Goal: Task Accomplishment & Management: Use online tool/utility

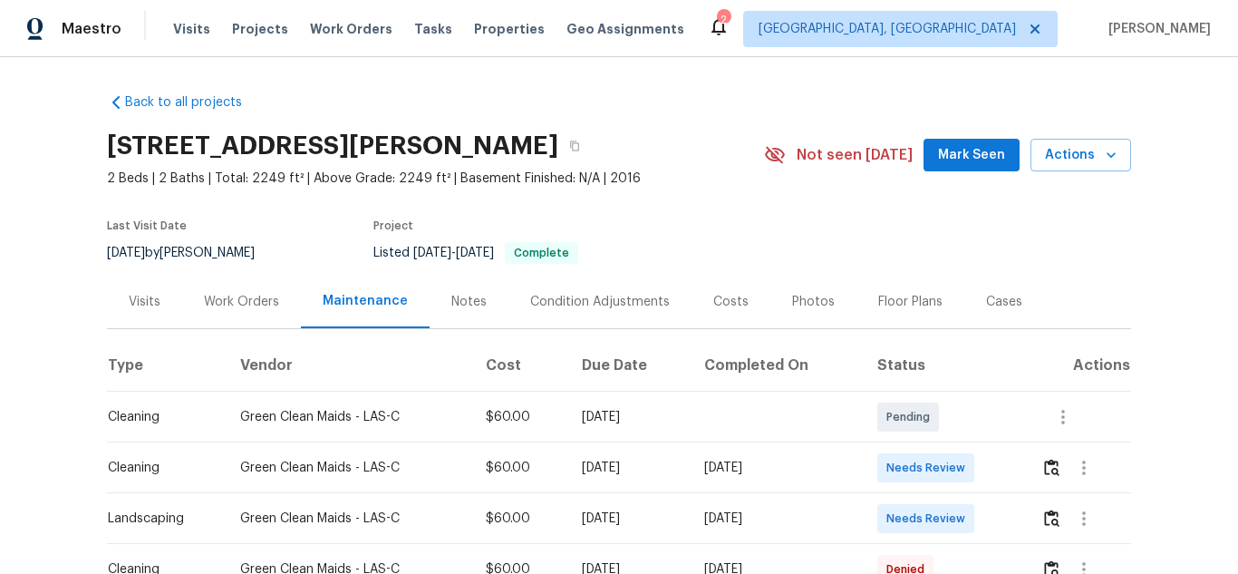
scroll to position [91, 0]
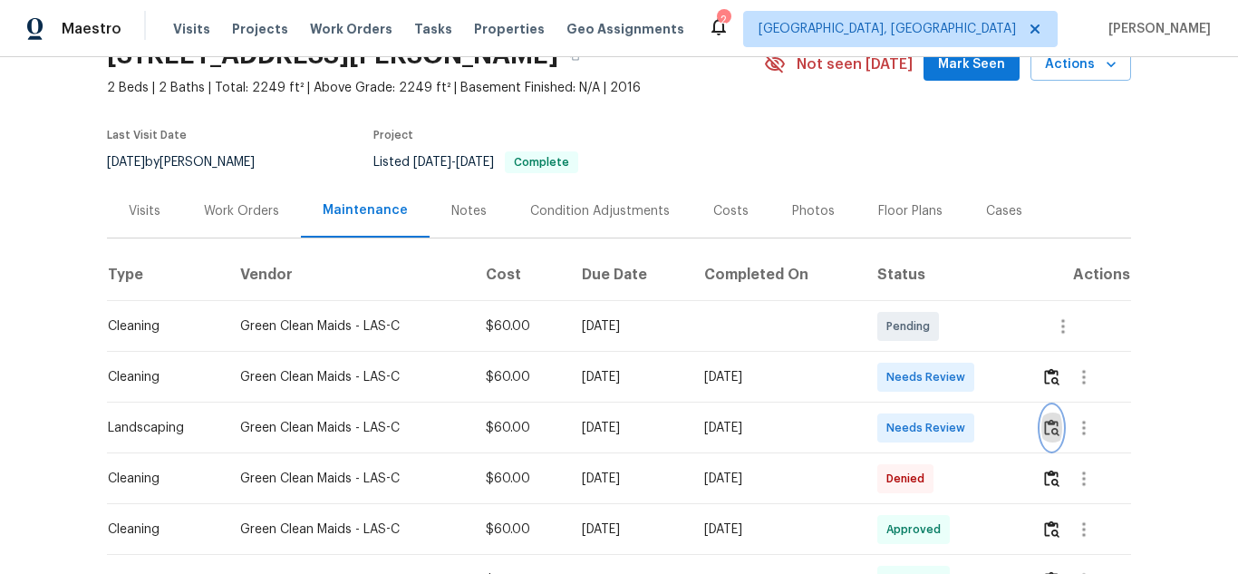
click at [1051, 412] on button "button" at bounding box center [1051, 427] width 21 height 43
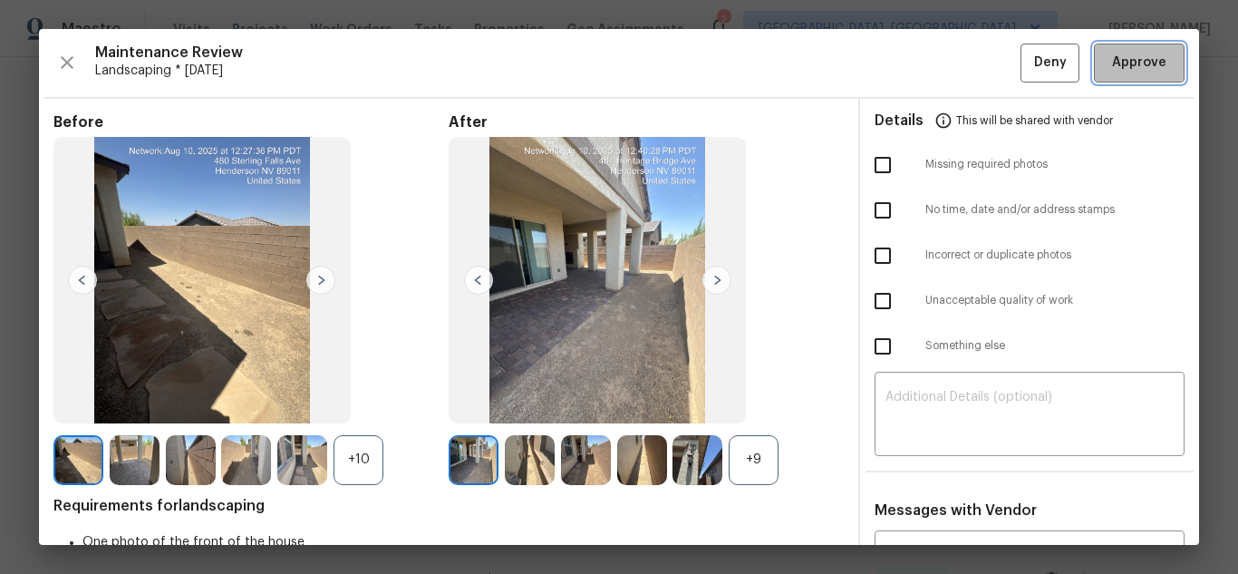
click at [1112, 63] on span "Approve" at bounding box center [1139, 63] width 54 height 23
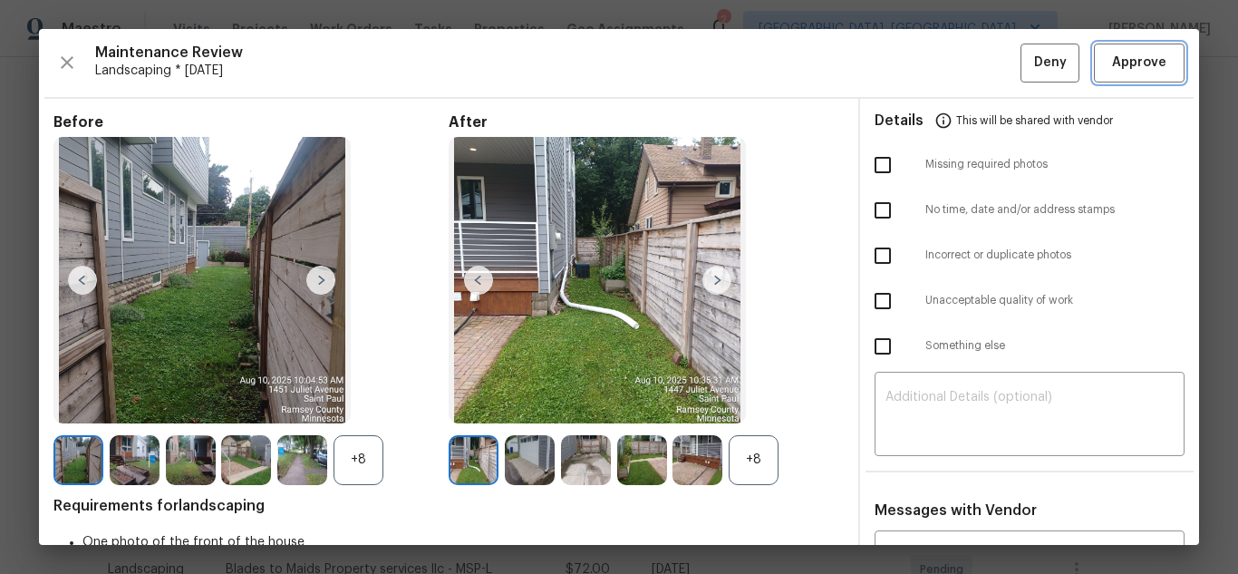
click at [1144, 65] on span "Approve" at bounding box center [1139, 63] width 54 height 23
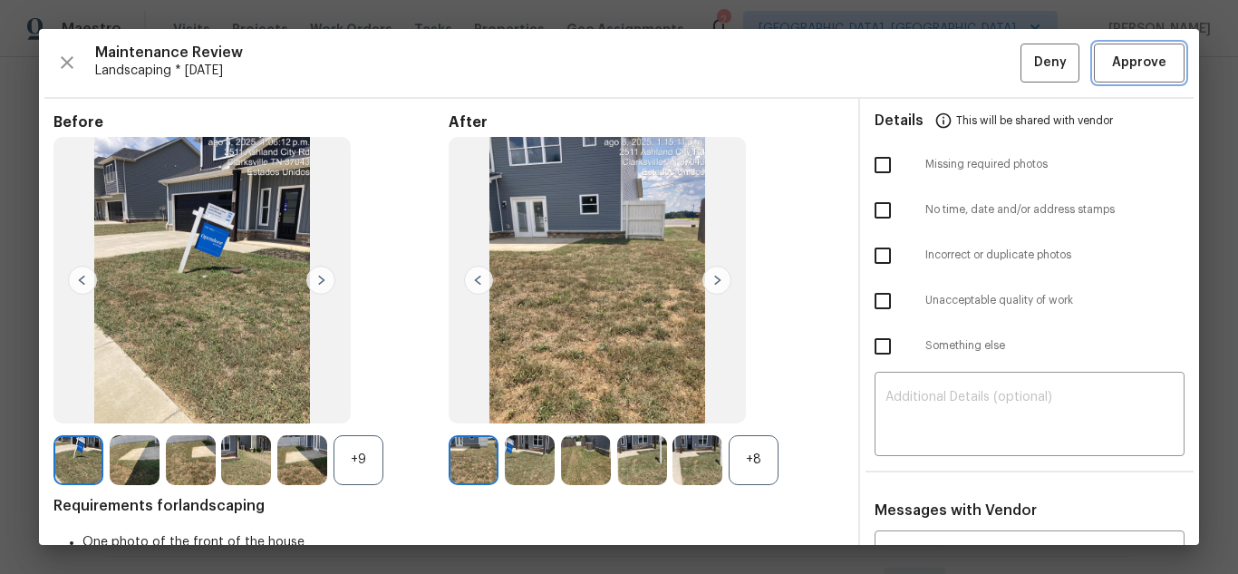
scroll to position [272, 0]
click at [1119, 63] on span "Approve" at bounding box center [1139, 63] width 54 height 23
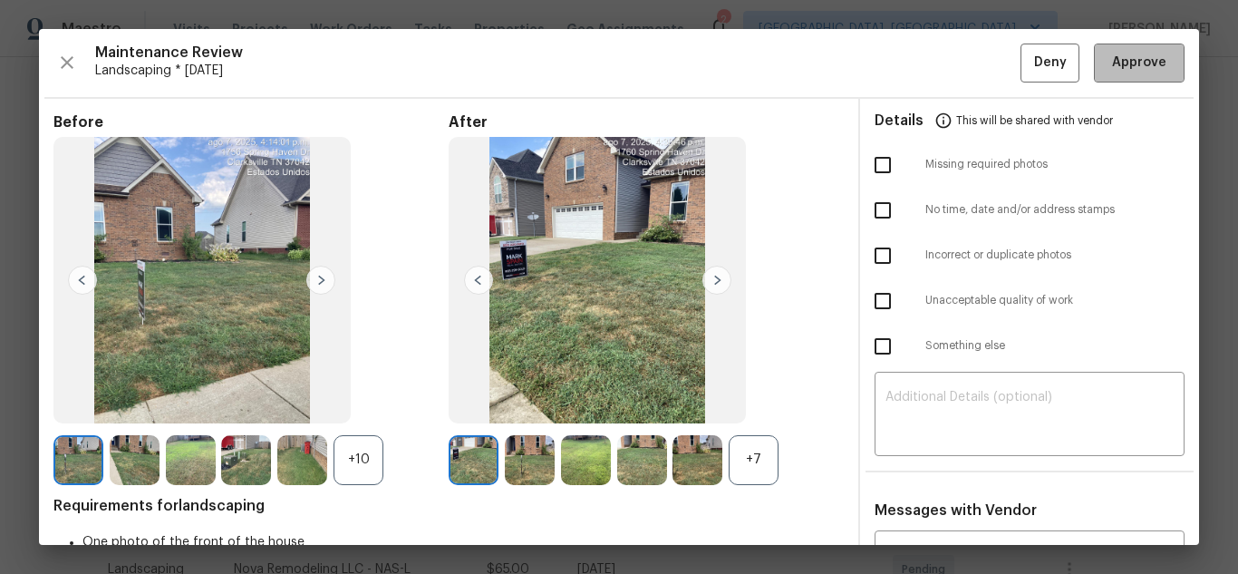
click at [1126, 67] on span "Approve" at bounding box center [1139, 63] width 54 height 23
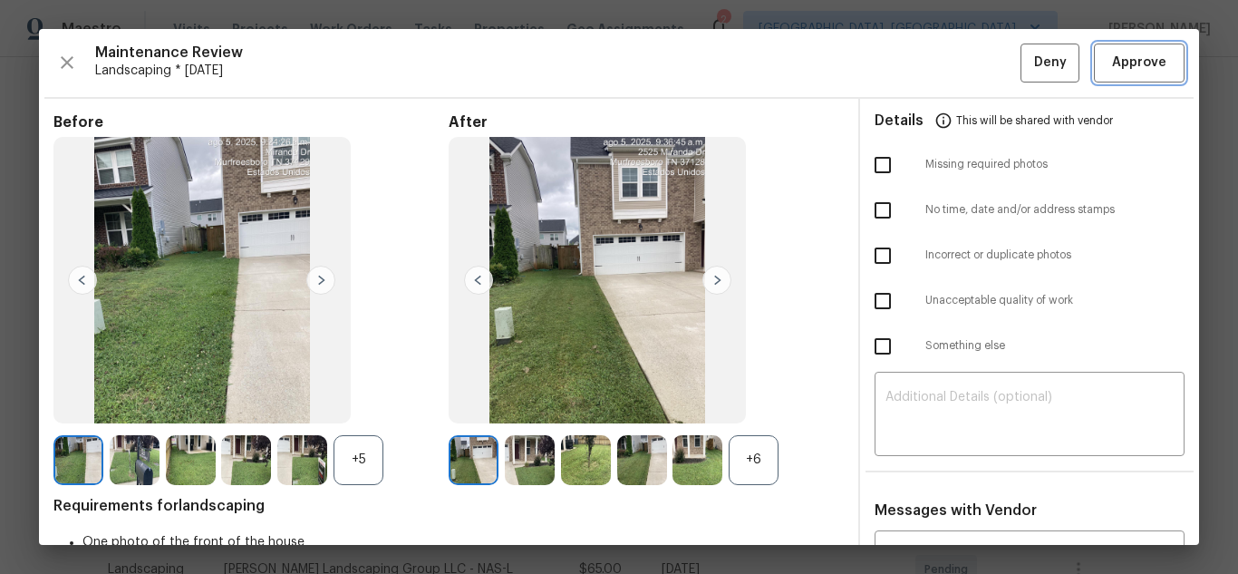
scroll to position [362, 0]
click at [1112, 63] on span "Approve" at bounding box center [1139, 63] width 54 height 23
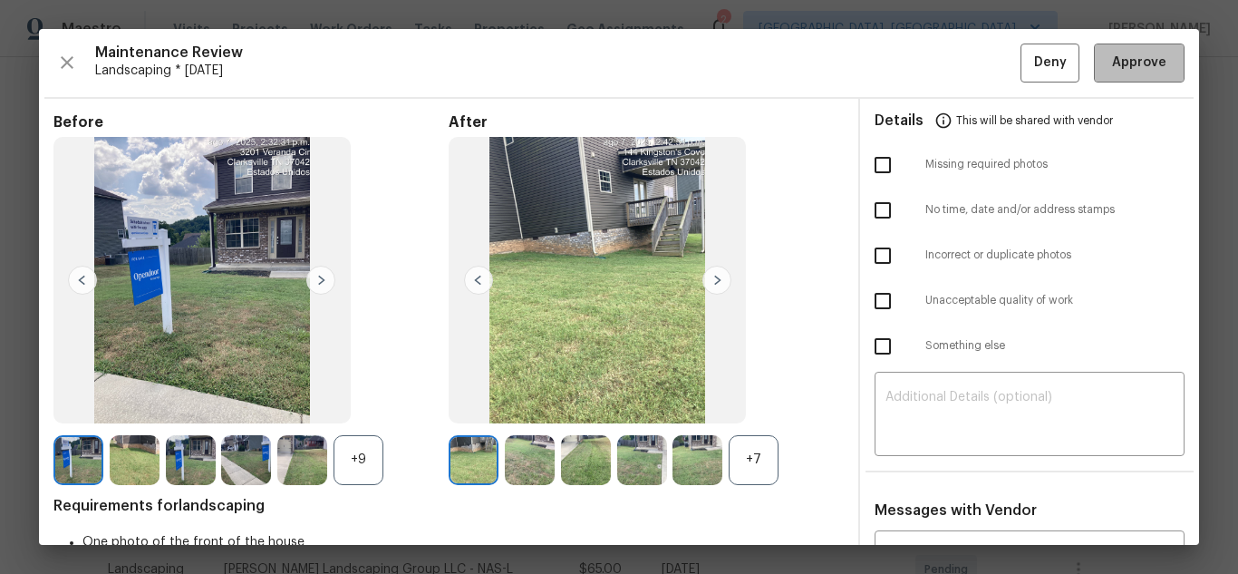
click at [1111, 45] on button "Approve" at bounding box center [1139, 62] width 91 height 39
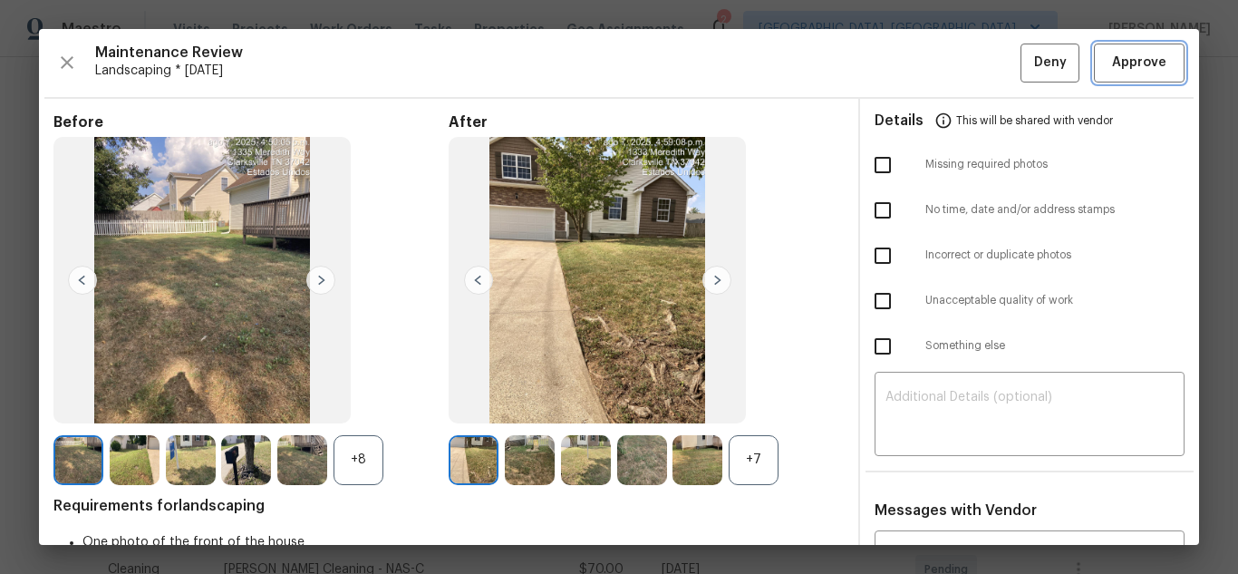
scroll to position [362, 0]
click at [1129, 54] on span "Approve" at bounding box center [1139, 63] width 54 height 23
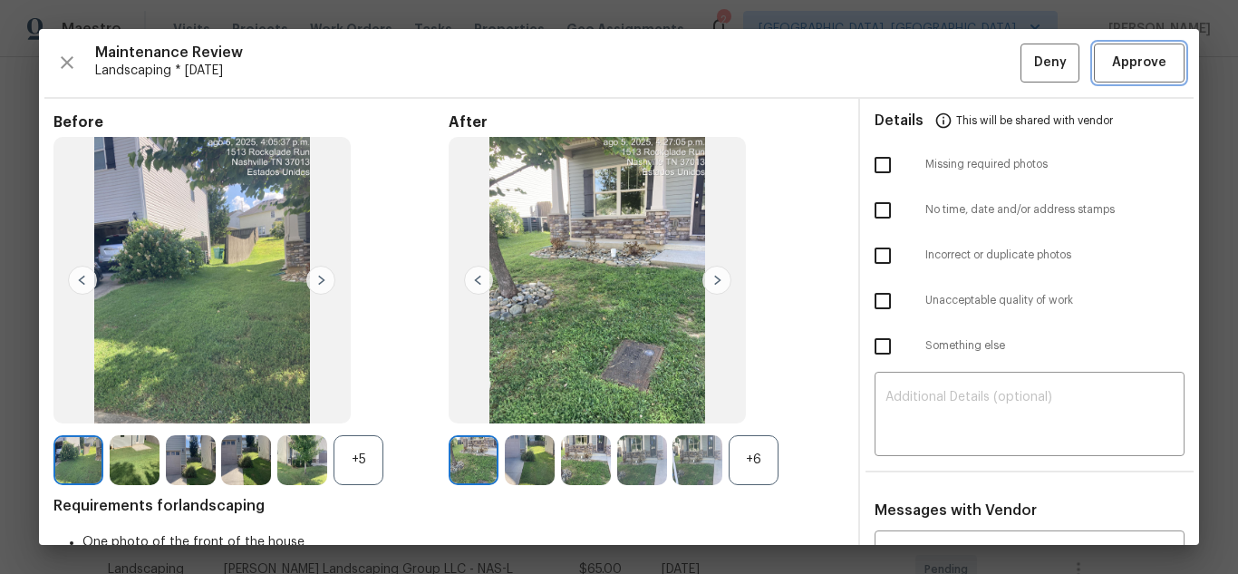
scroll to position [362, 0]
click at [1119, 60] on span "Approve" at bounding box center [1139, 63] width 54 height 23
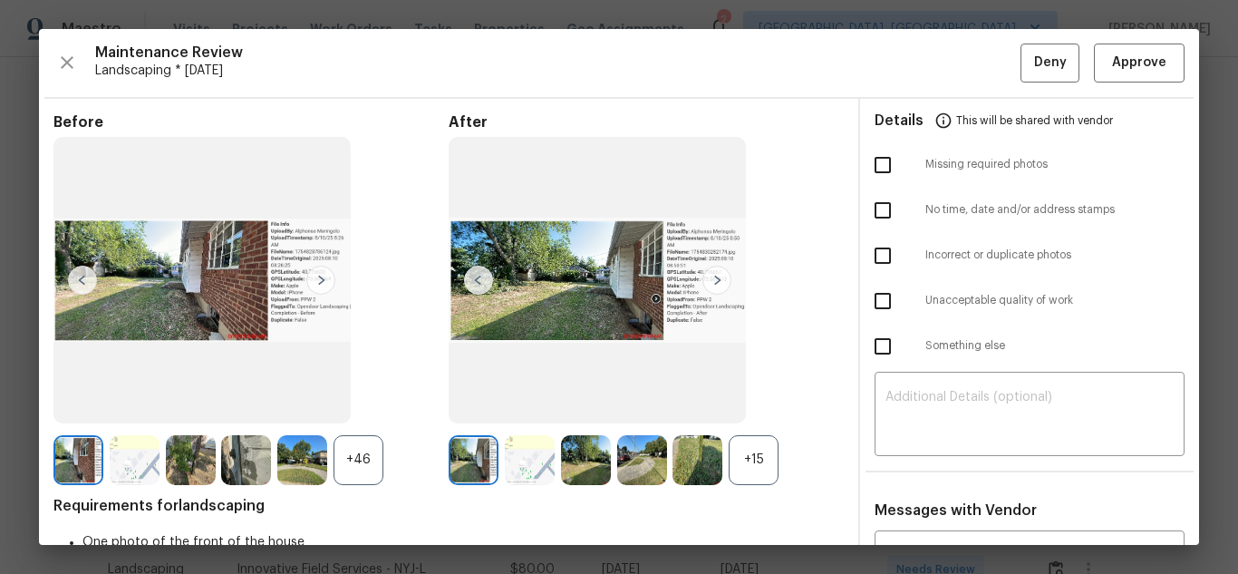
scroll to position [272, 0]
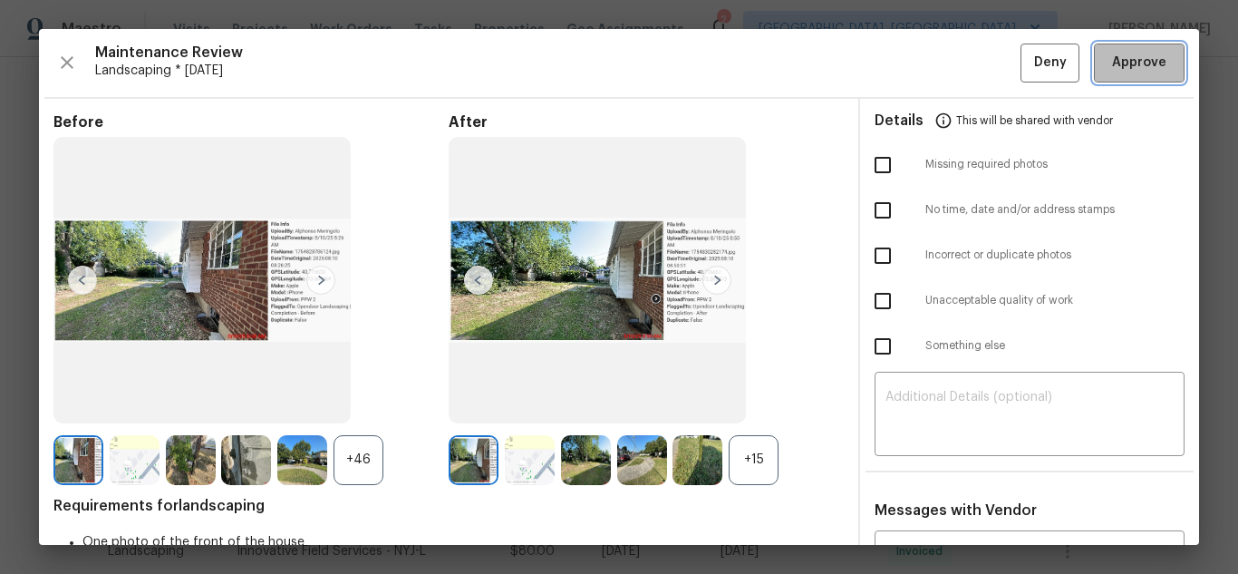
click at [1125, 64] on span "Approve" at bounding box center [1139, 63] width 54 height 23
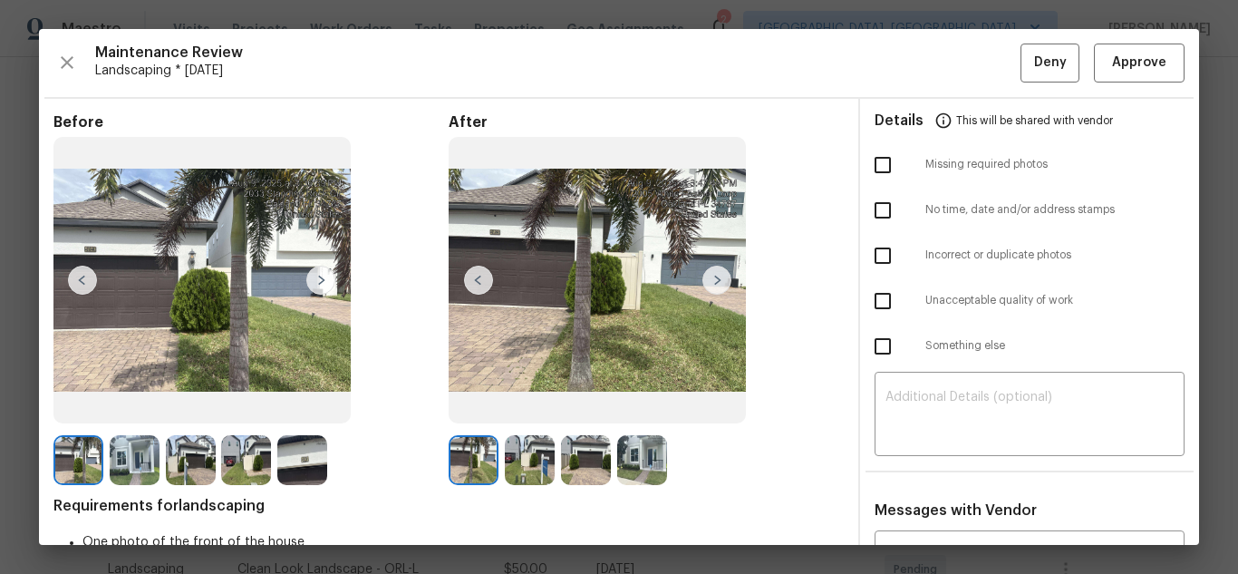
scroll to position [272, 0]
click at [1151, 59] on span "Approve" at bounding box center [1139, 63] width 54 height 23
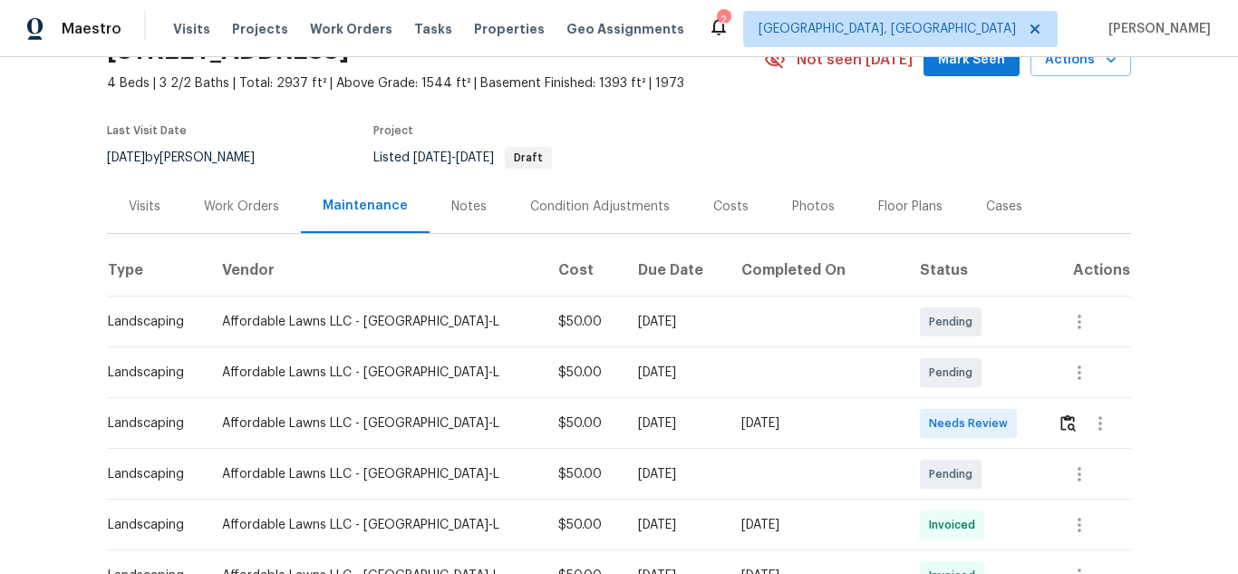
scroll to position [181, 0]
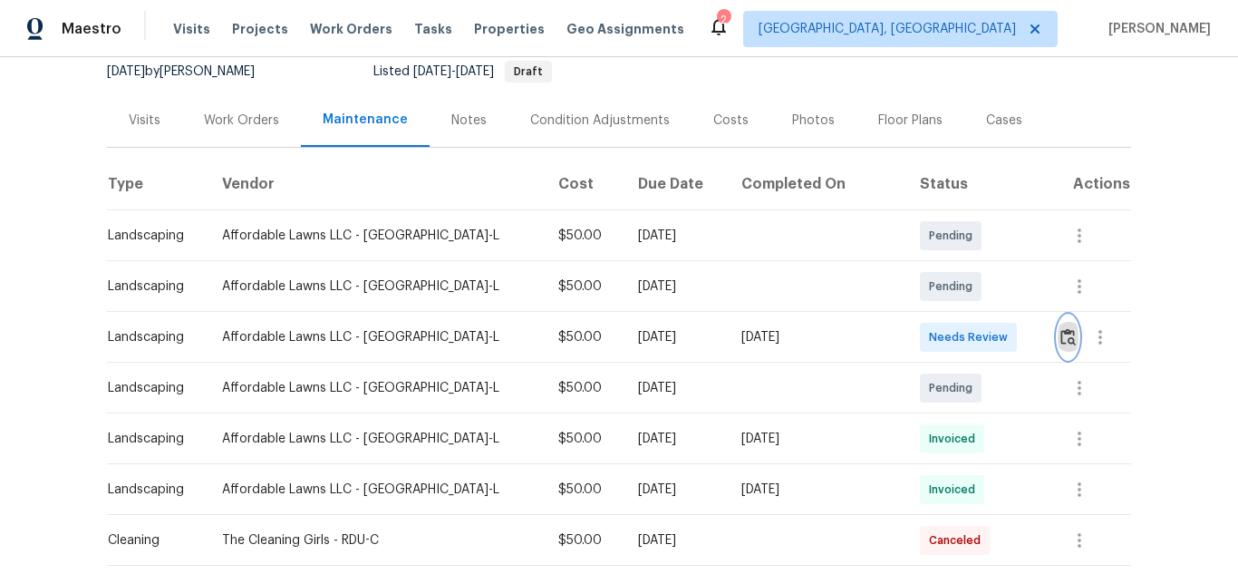
click at [1060, 334] on img "button" at bounding box center [1067, 336] width 15 height 17
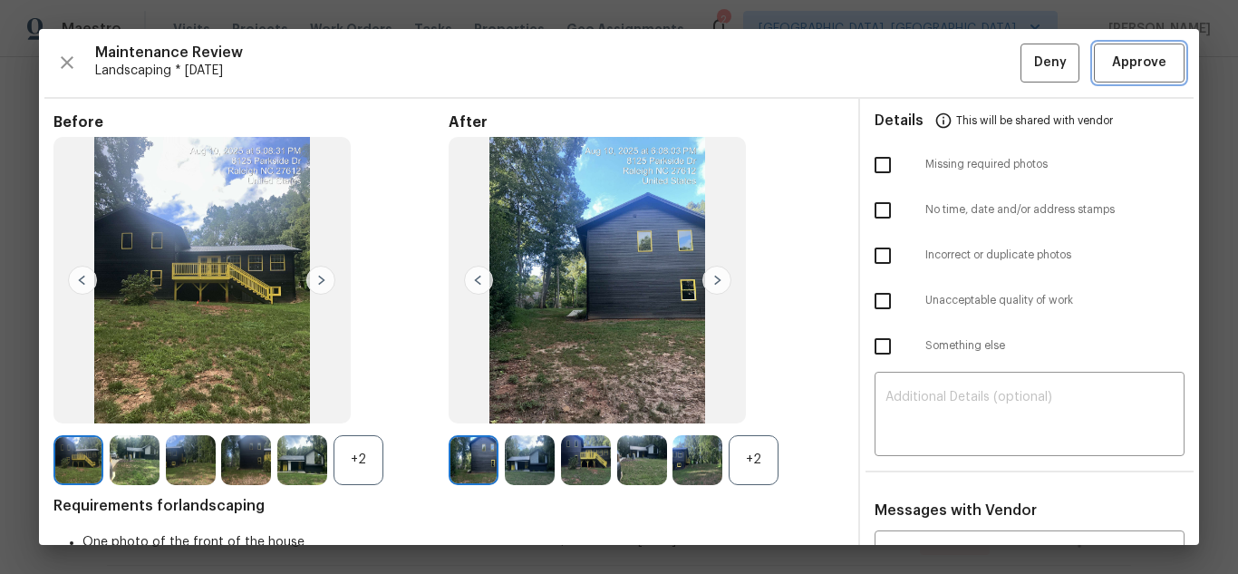
click at [1126, 59] on span "Approve" at bounding box center [1139, 63] width 54 height 23
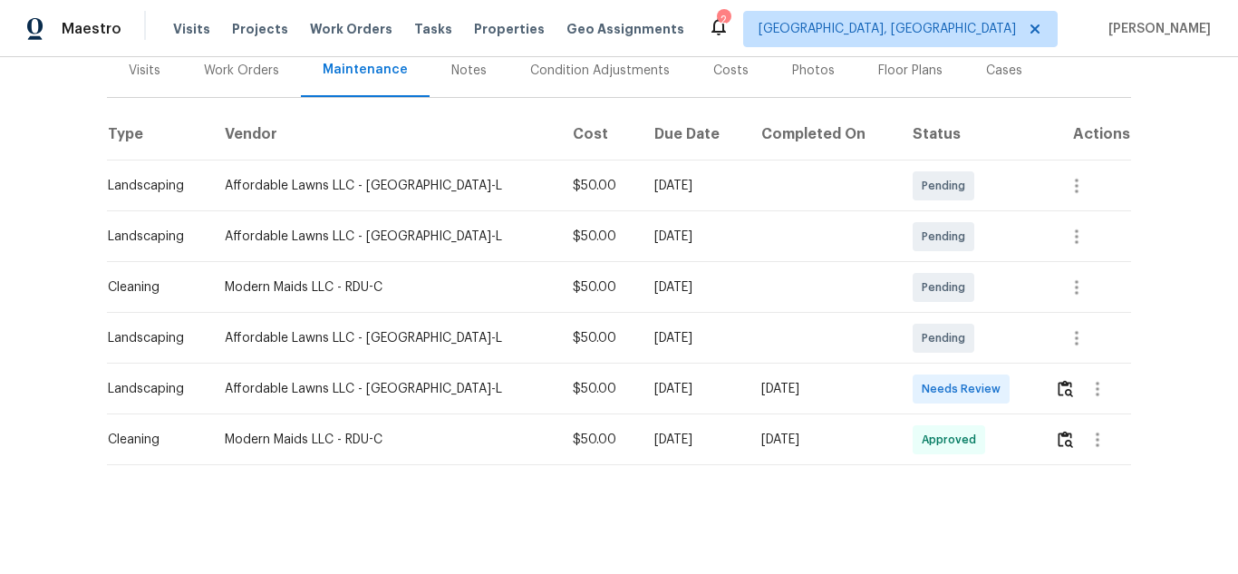
scroll to position [245, 0]
click at [1057, 383] on img "button" at bounding box center [1064, 388] width 15 height 17
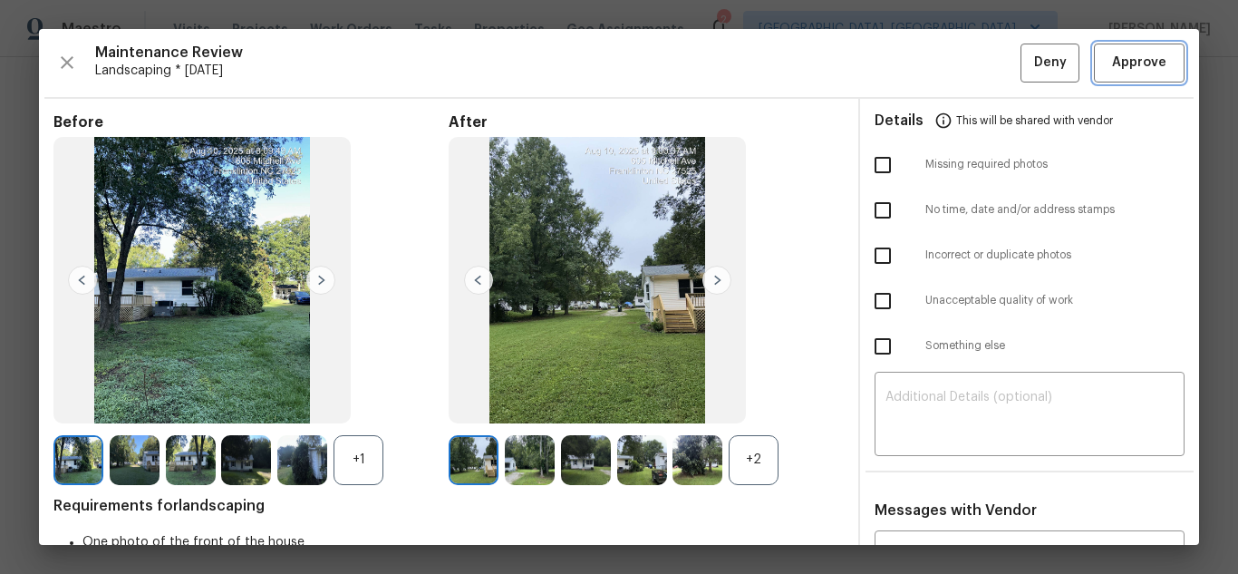
click at [1114, 62] on span "Approve" at bounding box center [1139, 63] width 54 height 23
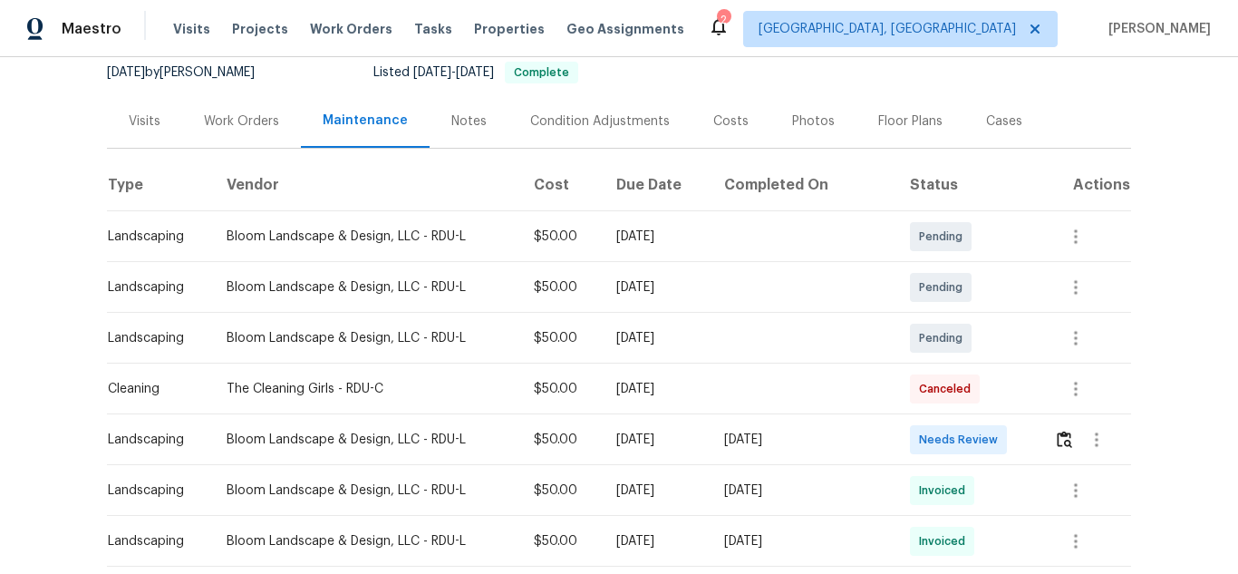
scroll to position [181, 0]
click at [1058, 446] on img "button" at bounding box center [1064, 438] width 15 height 17
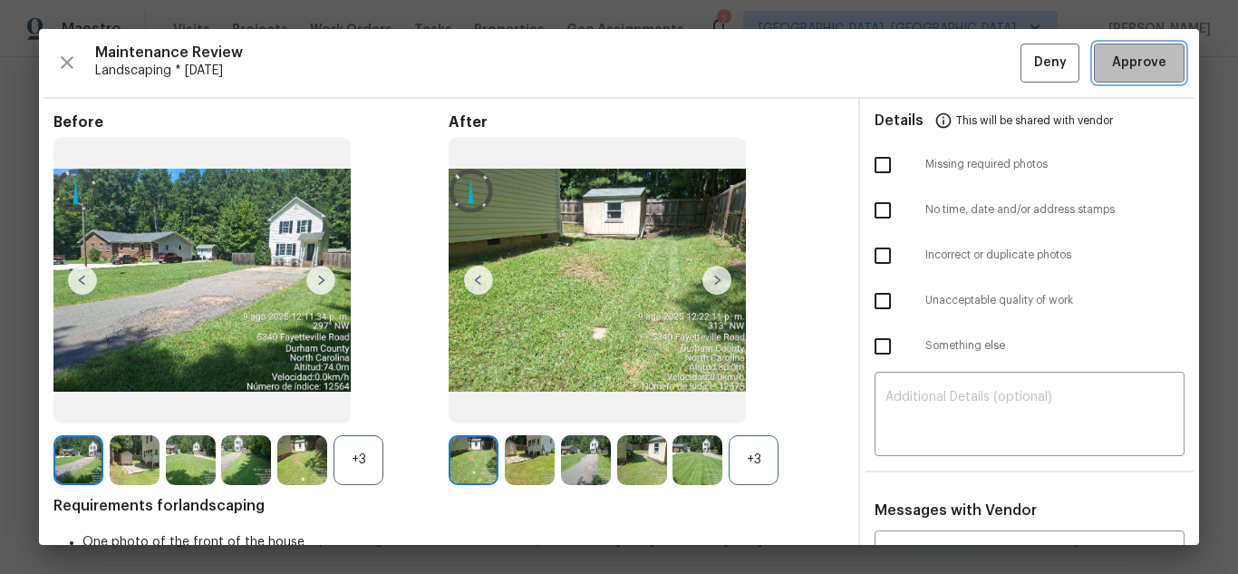
click at [1125, 62] on span "Approve" at bounding box center [1139, 63] width 54 height 23
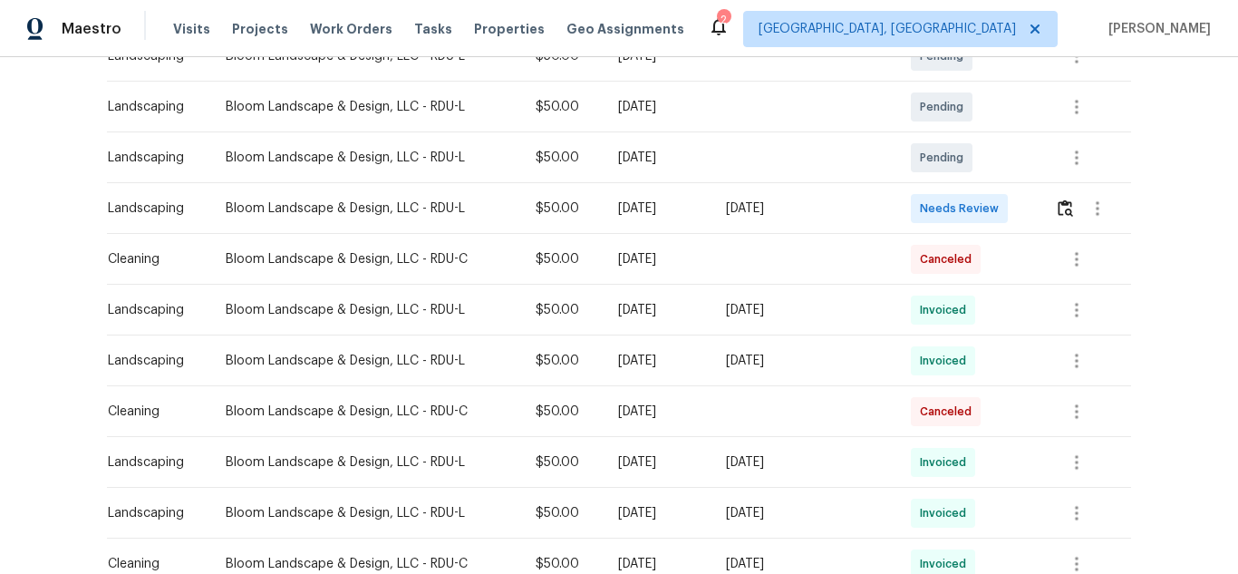
scroll to position [362, 0]
click at [1057, 200] on img "button" at bounding box center [1064, 206] width 15 height 17
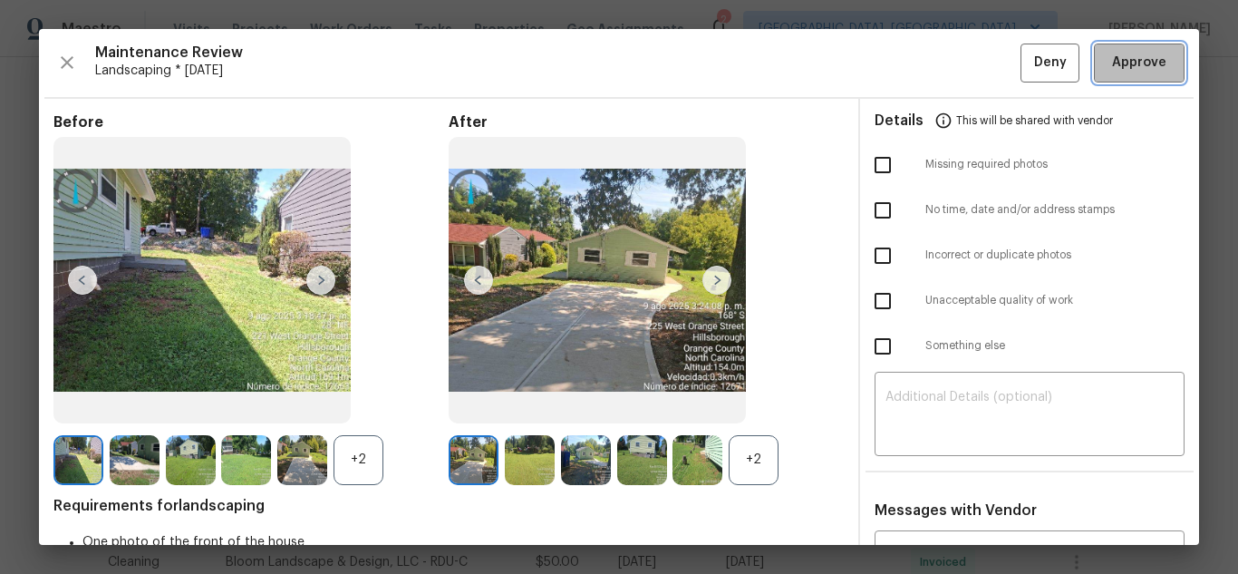
click at [1112, 64] on span "Approve" at bounding box center [1139, 63] width 54 height 23
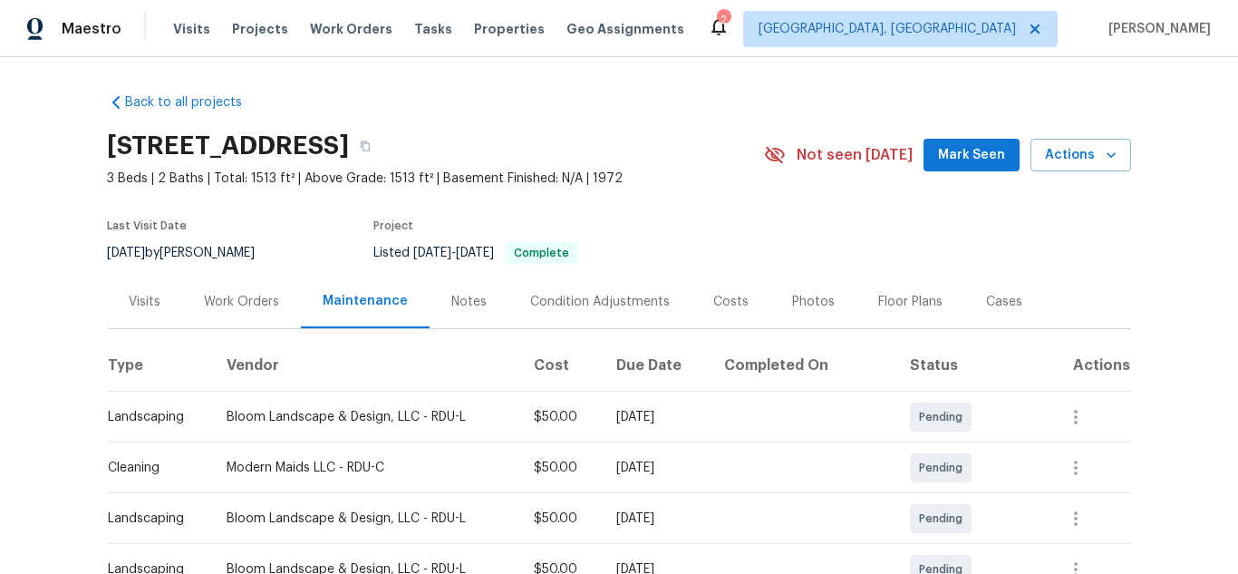
scroll to position [362, 0]
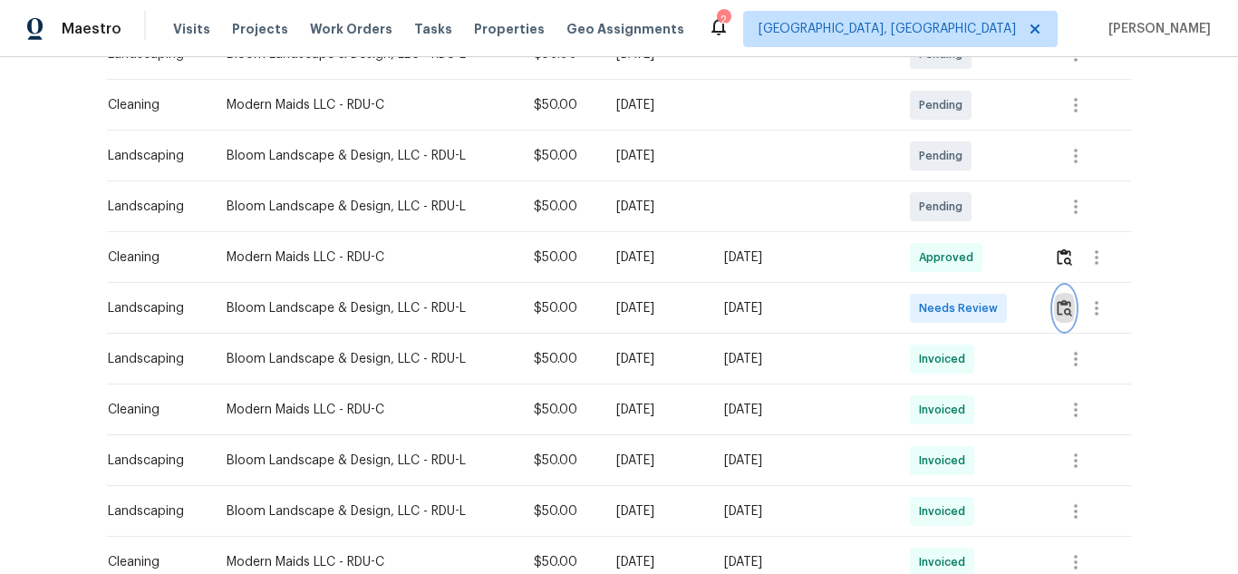
click at [1066, 313] on img "button" at bounding box center [1064, 307] width 15 height 17
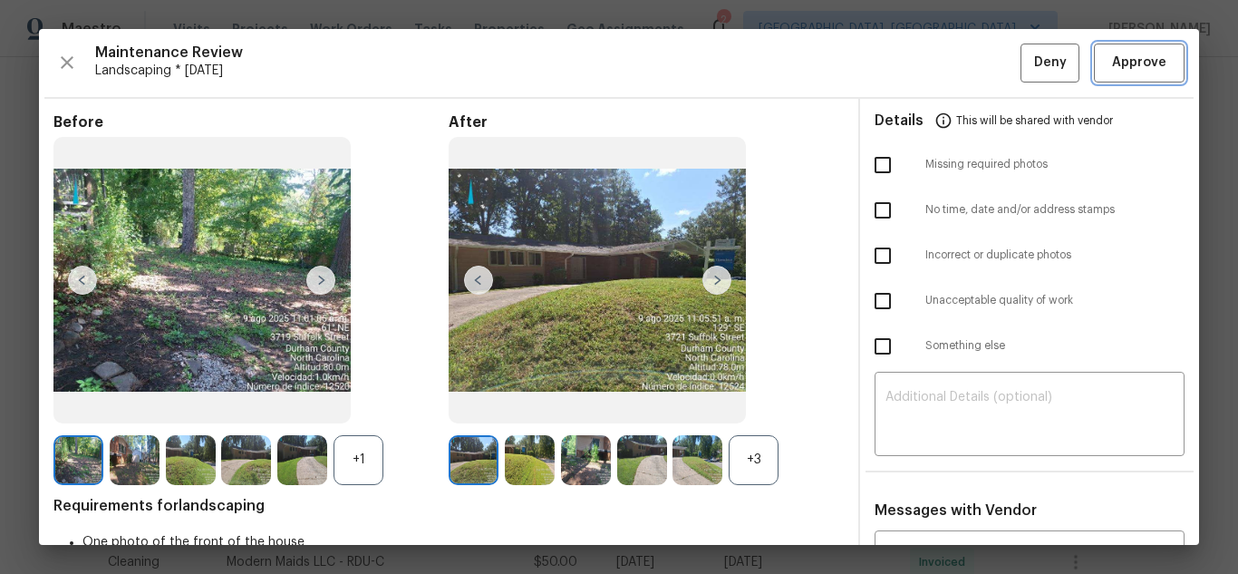
click at [1118, 57] on span "Approve" at bounding box center [1139, 63] width 54 height 23
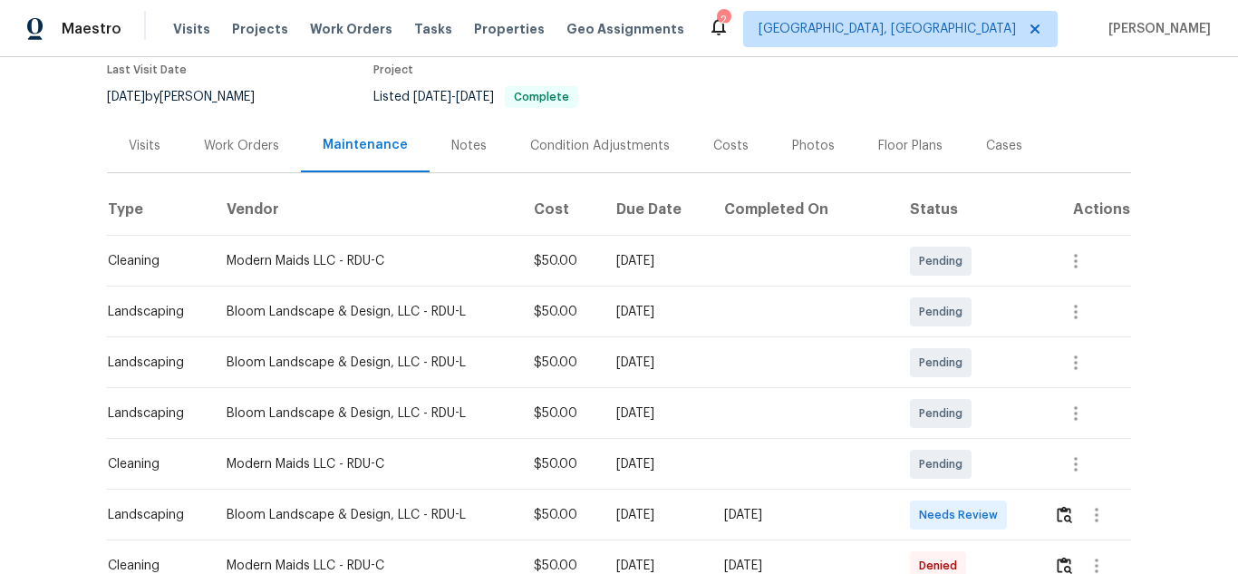
scroll to position [362, 0]
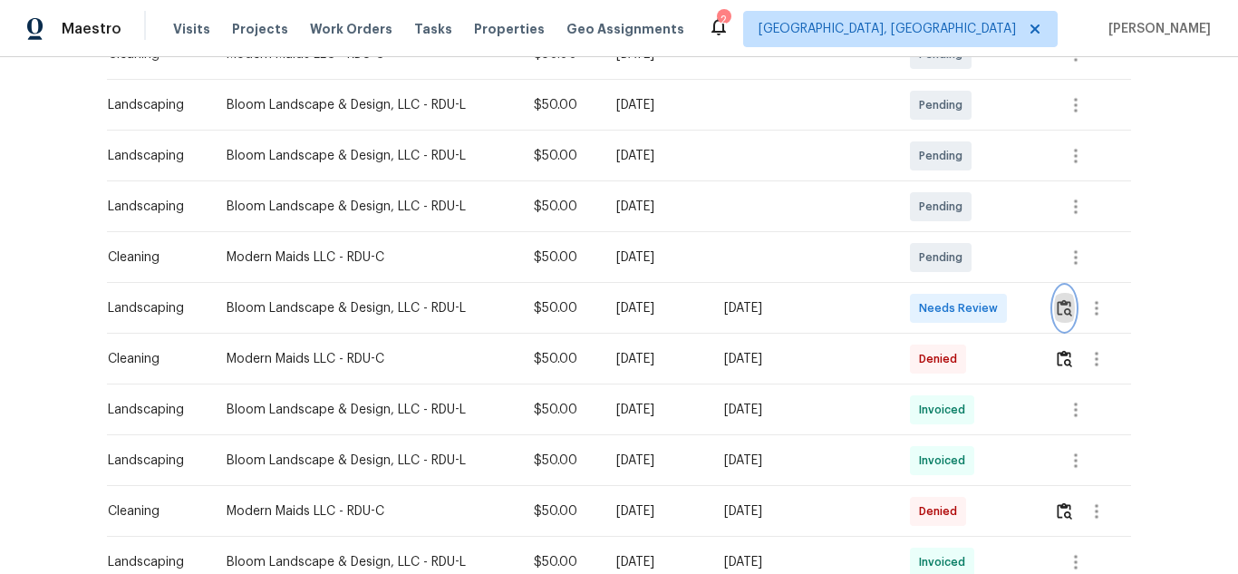
click at [1061, 304] on img "button" at bounding box center [1064, 307] width 15 height 17
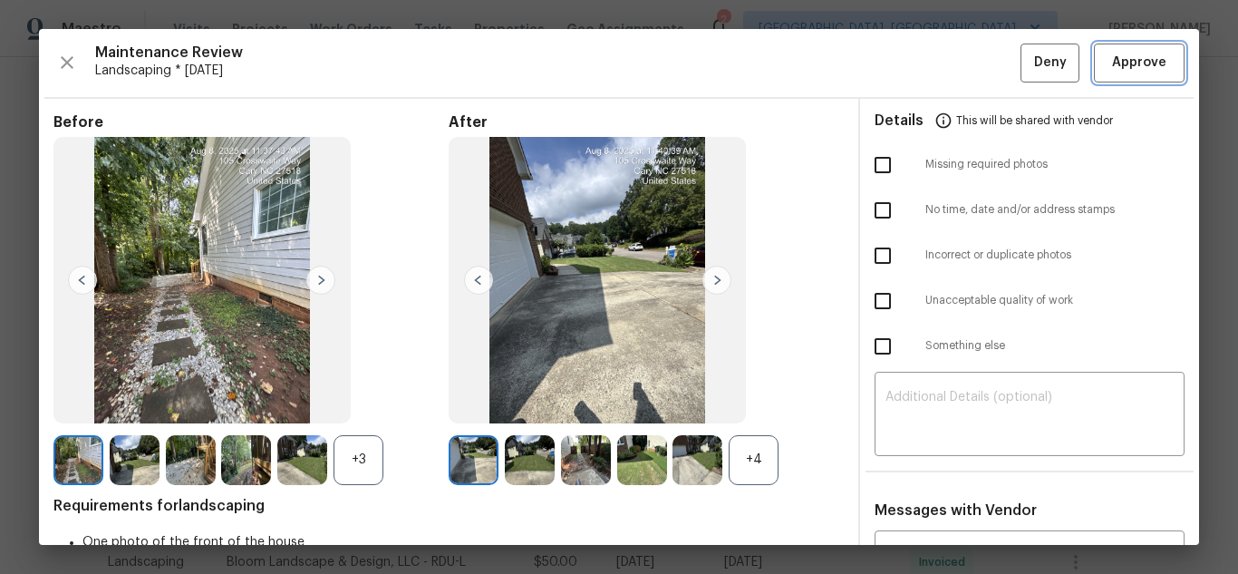
drag, startPoint x: 1139, startPoint y: 59, endPoint x: 957, endPoint y: 59, distance: 182.1
click at [1137, 59] on span "Approve" at bounding box center [1139, 63] width 54 height 23
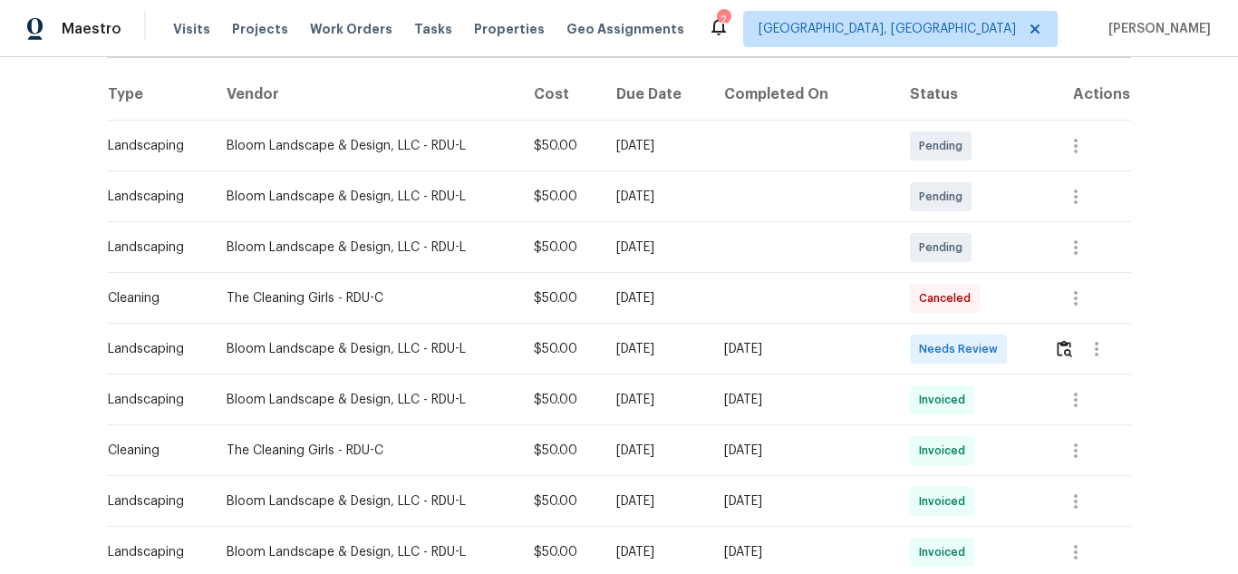
scroll to position [272, 0]
click at [1057, 344] on img "button" at bounding box center [1064, 347] width 15 height 17
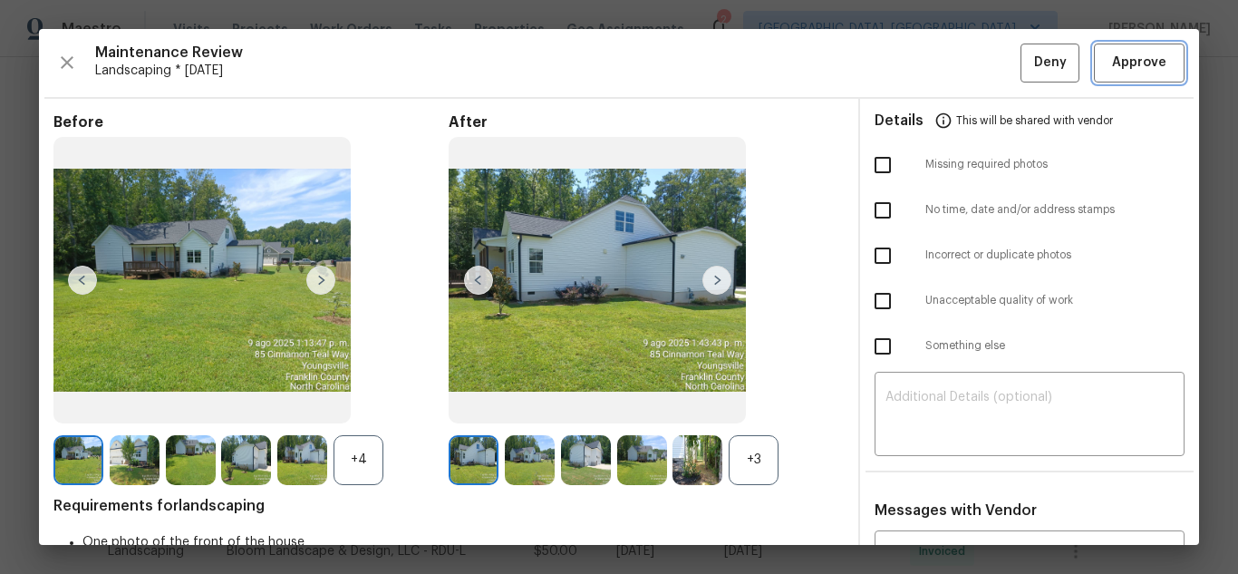
click at [1153, 72] on span "Approve" at bounding box center [1139, 63] width 62 height 23
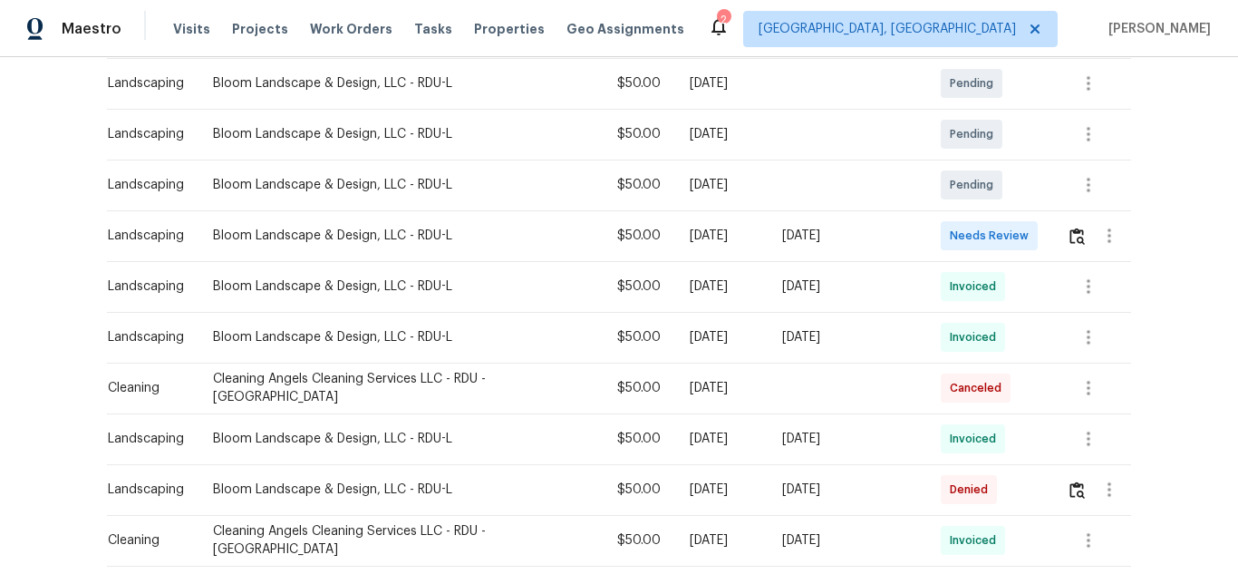
scroll to position [362, 0]
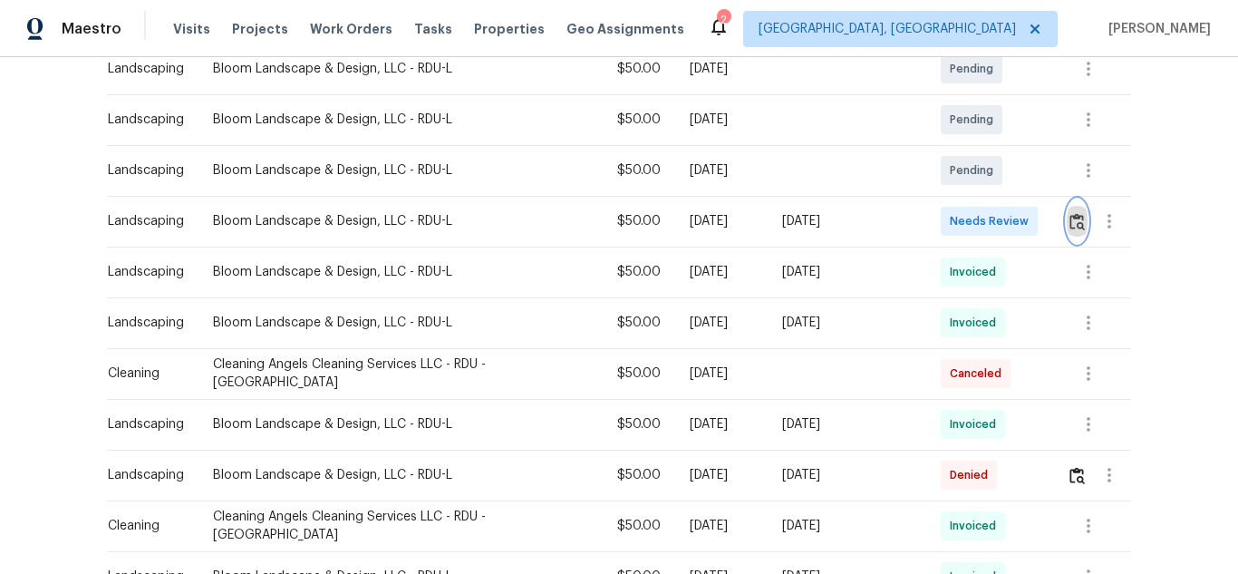
click at [1075, 207] on button "button" at bounding box center [1077, 220] width 21 height 43
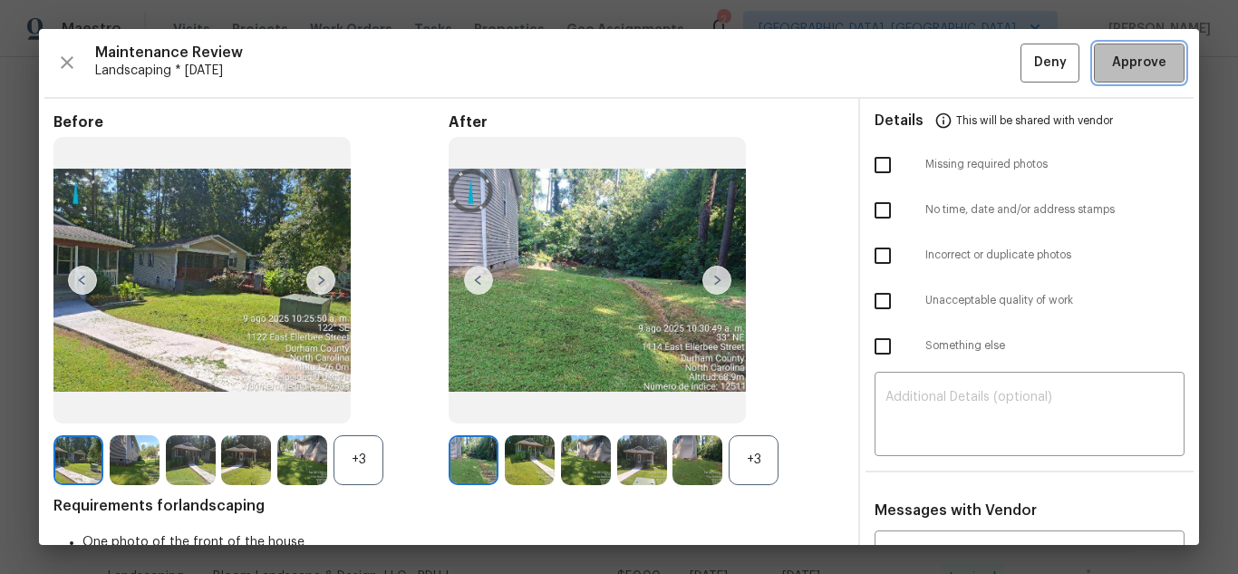
click at [1116, 58] on span "Approve" at bounding box center [1139, 63] width 54 height 23
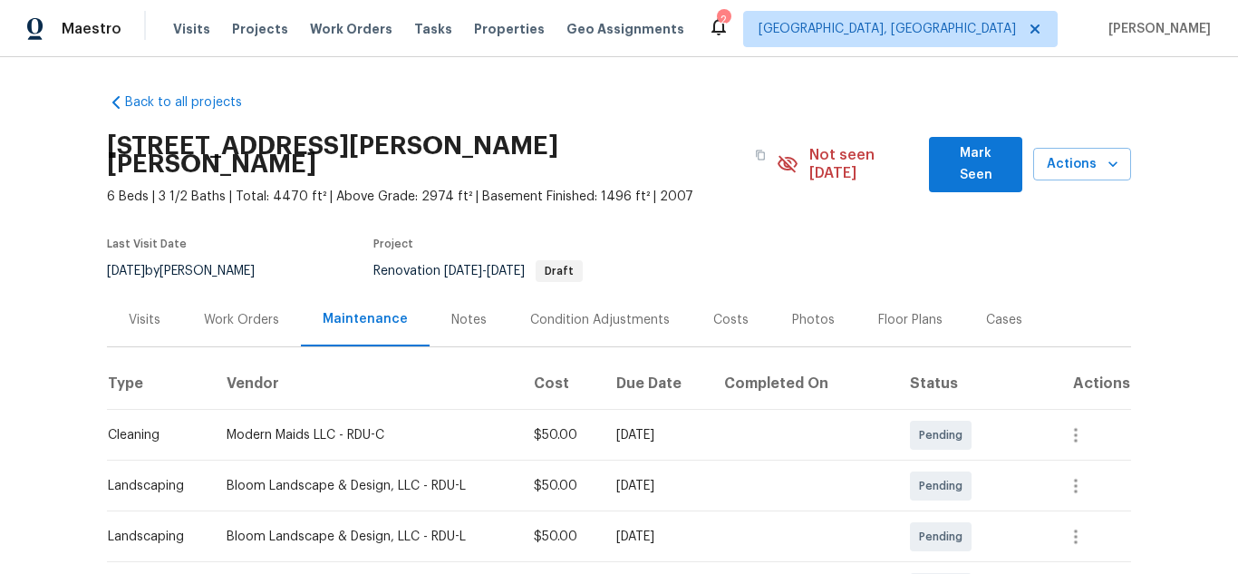
scroll to position [181, 0]
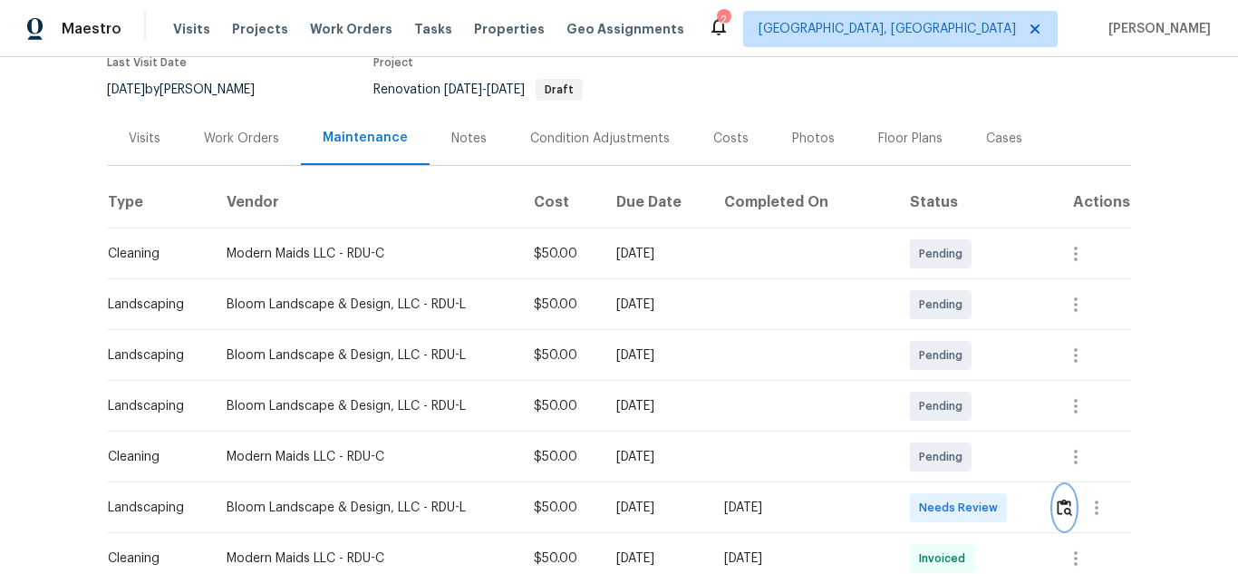
click at [1058, 498] on img "button" at bounding box center [1064, 506] width 15 height 17
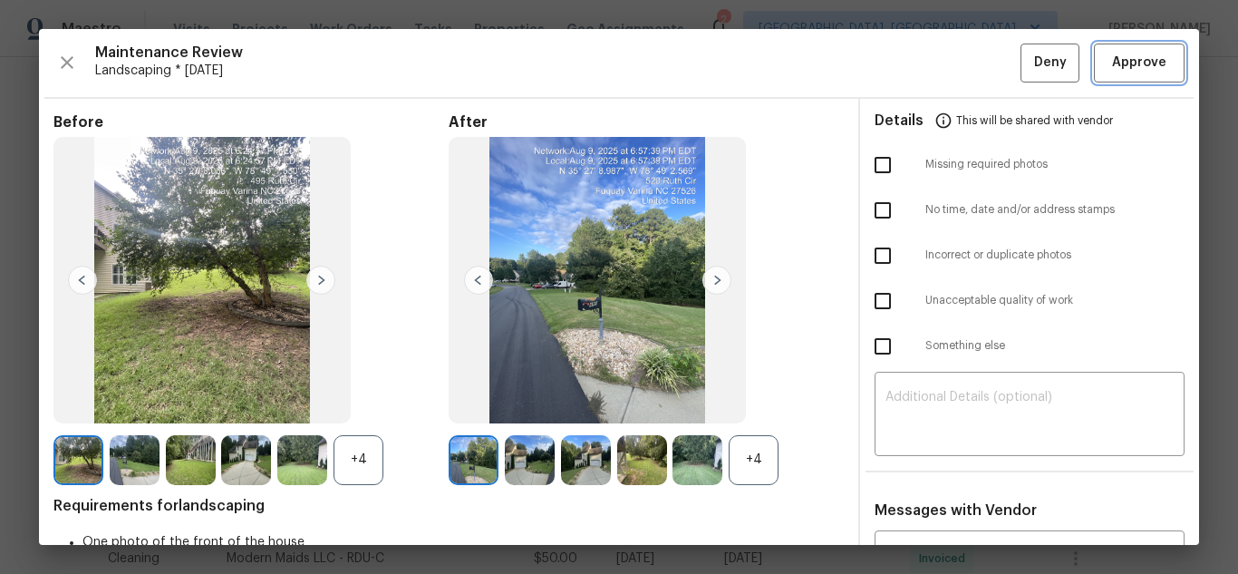
click at [1112, 63] on span "Approve" at bounding box center [1139, 63] width 54 height 23
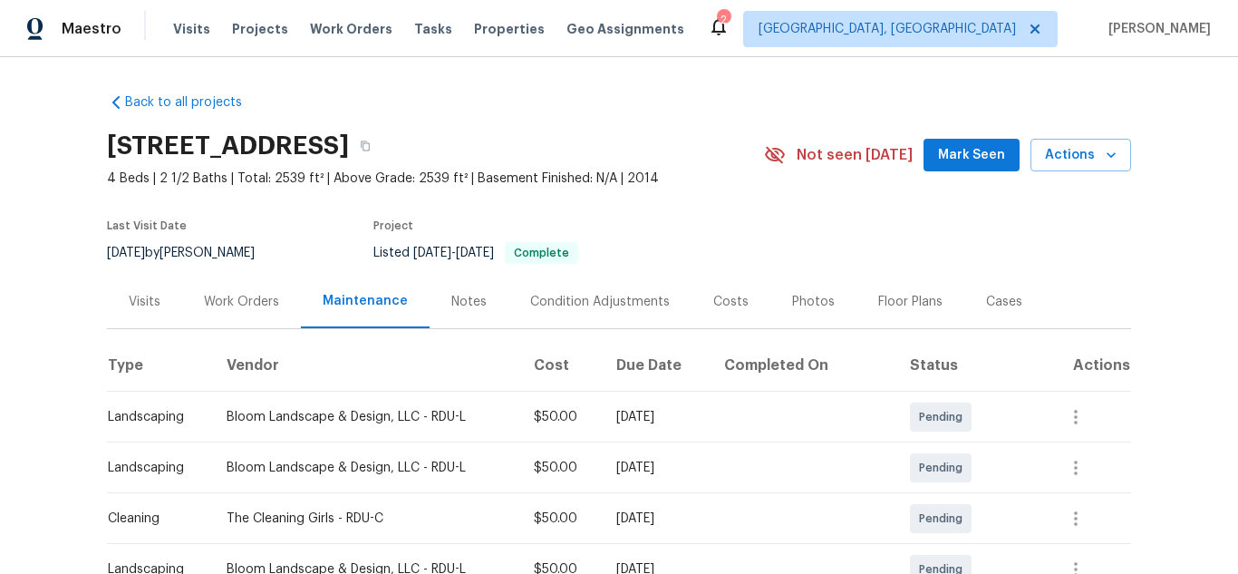
scroll to position [272, 0]
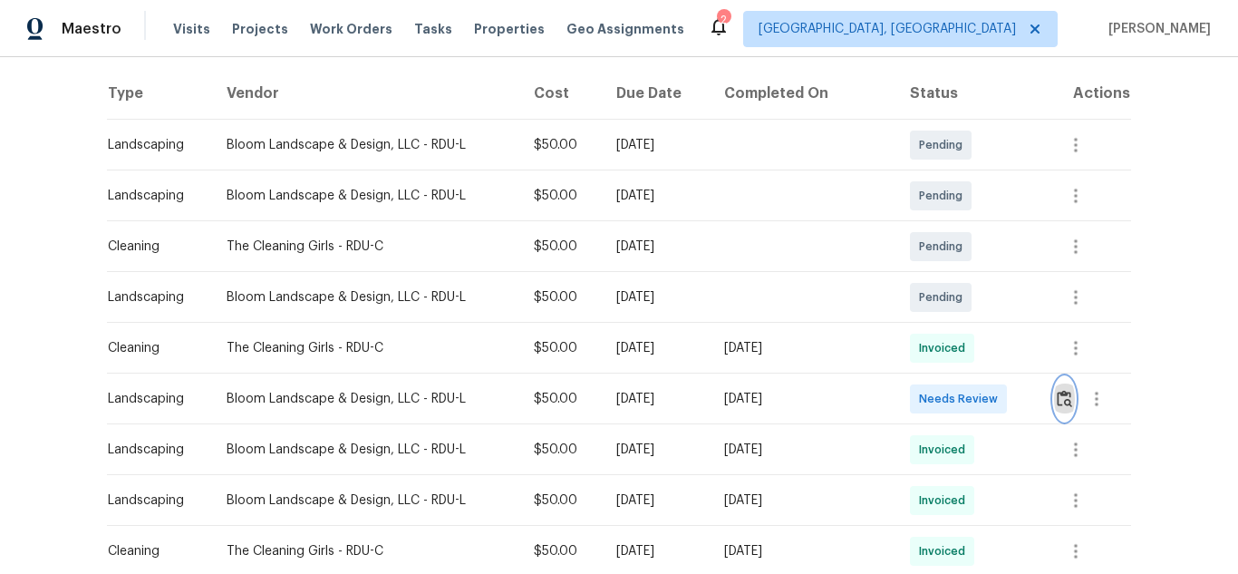
click at [1057, 401] on img "button" at bounding box center [1064, 398] width 15 height 17
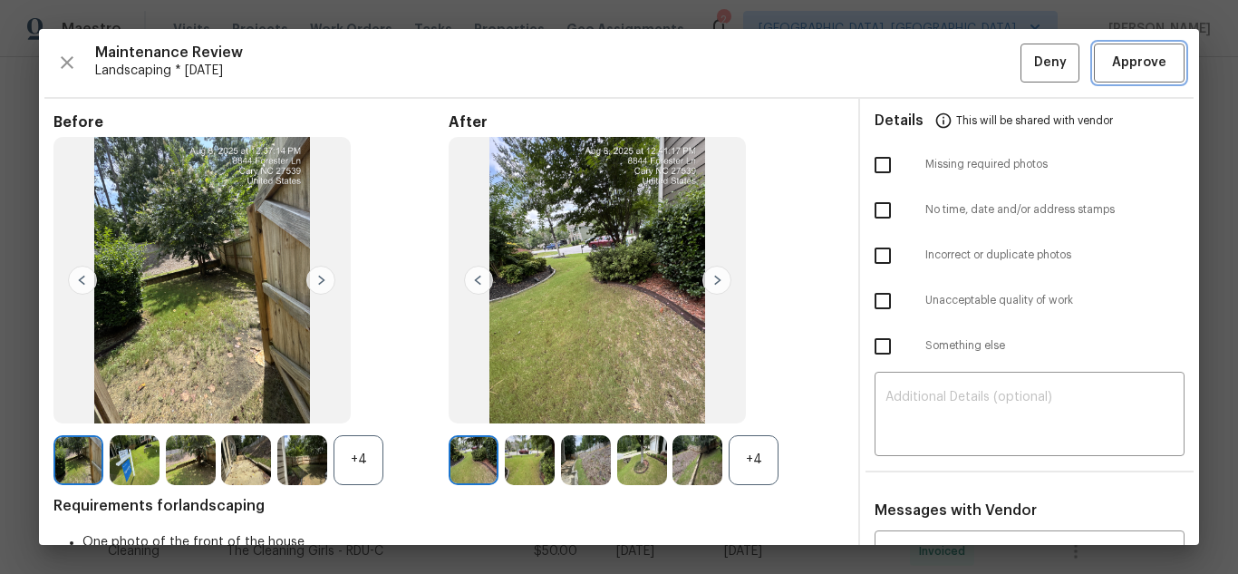
click at [1117, 65] on span "Approve" at bounding box center [1139, 63] width 54 height 23
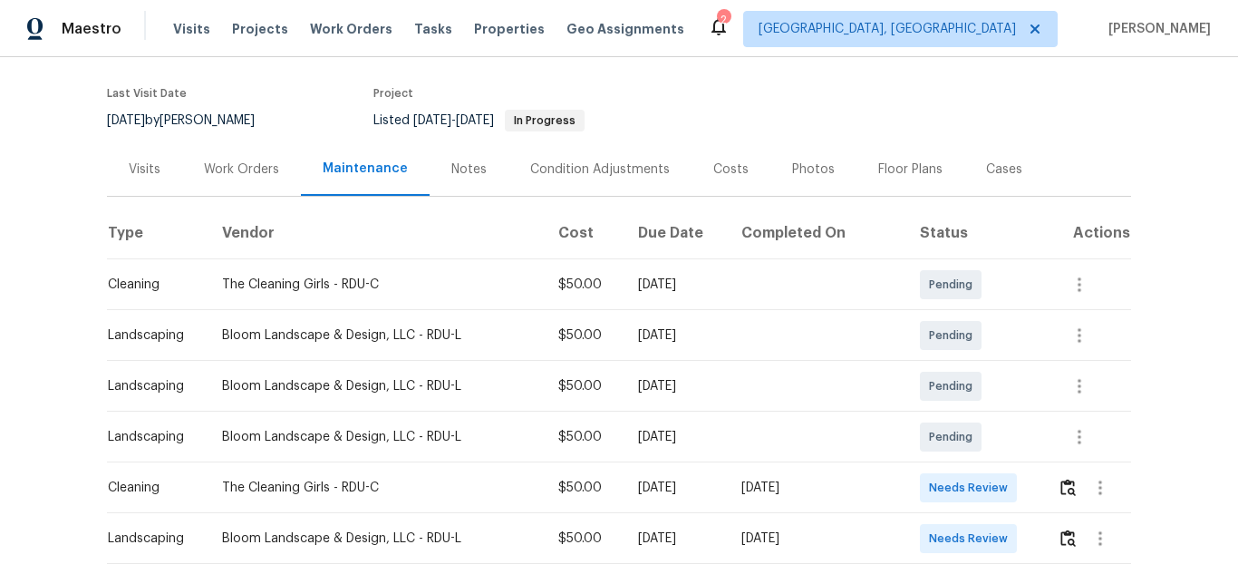
scroll to position [362, 0]
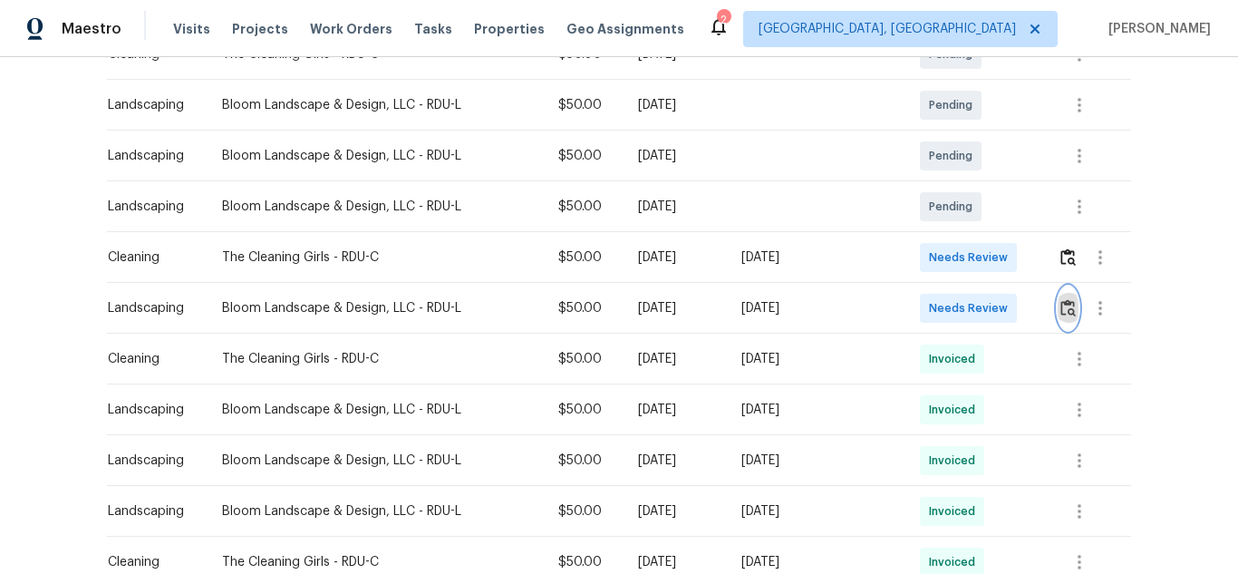
click at [1060, 311] on img "button" at bounding box center [1067, 307] width 15 height 17
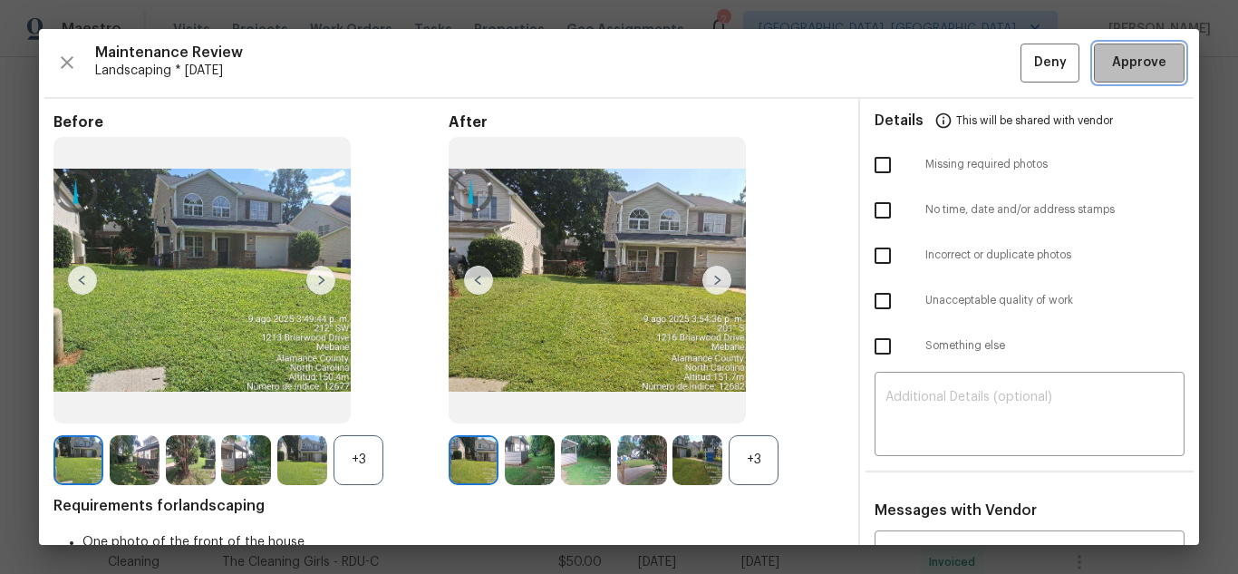
click at [1134, 62] on span "Approve" at bounding box center [1139, 63] width 54 height 23
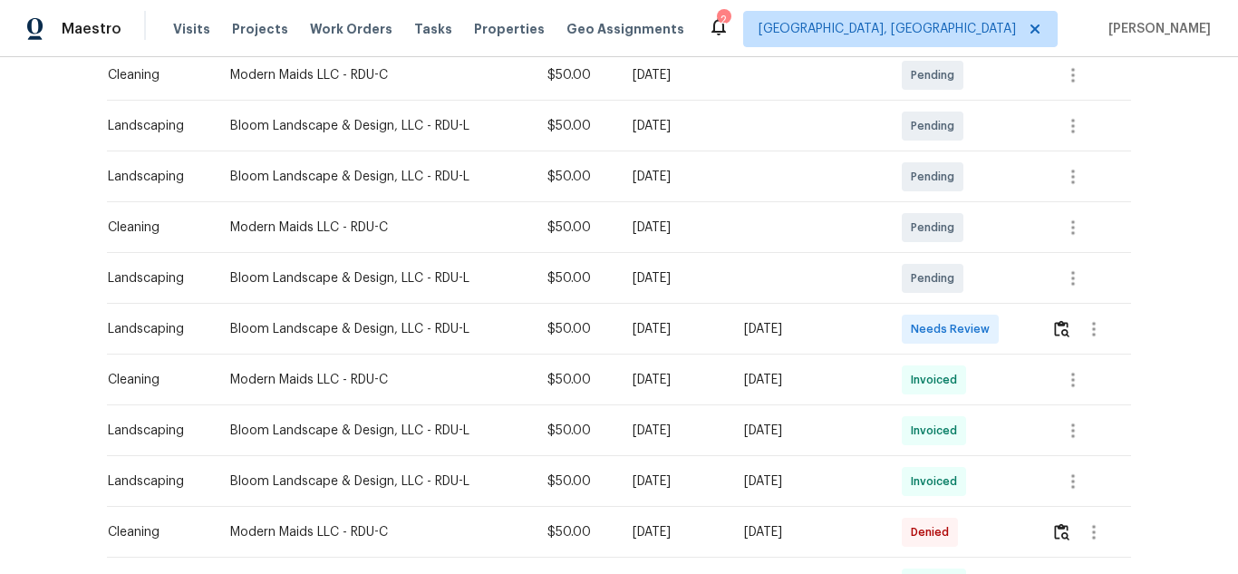
scroll to position [362, 0]
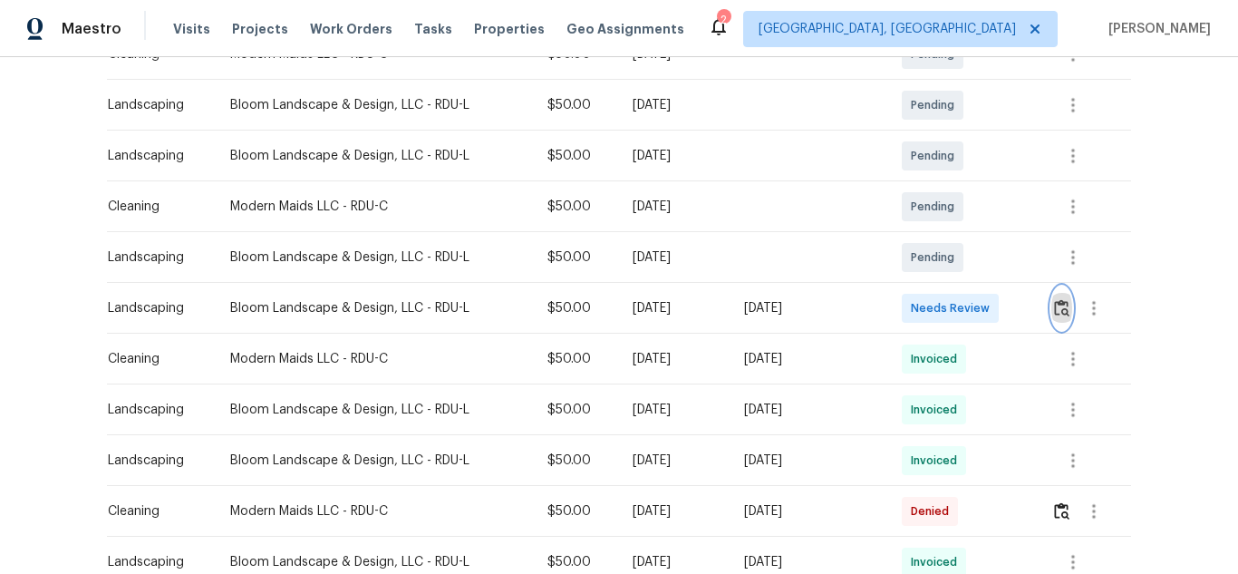
click at [1065, 306] on img "button" at bounding box center [1061, 307] width 15 height 17
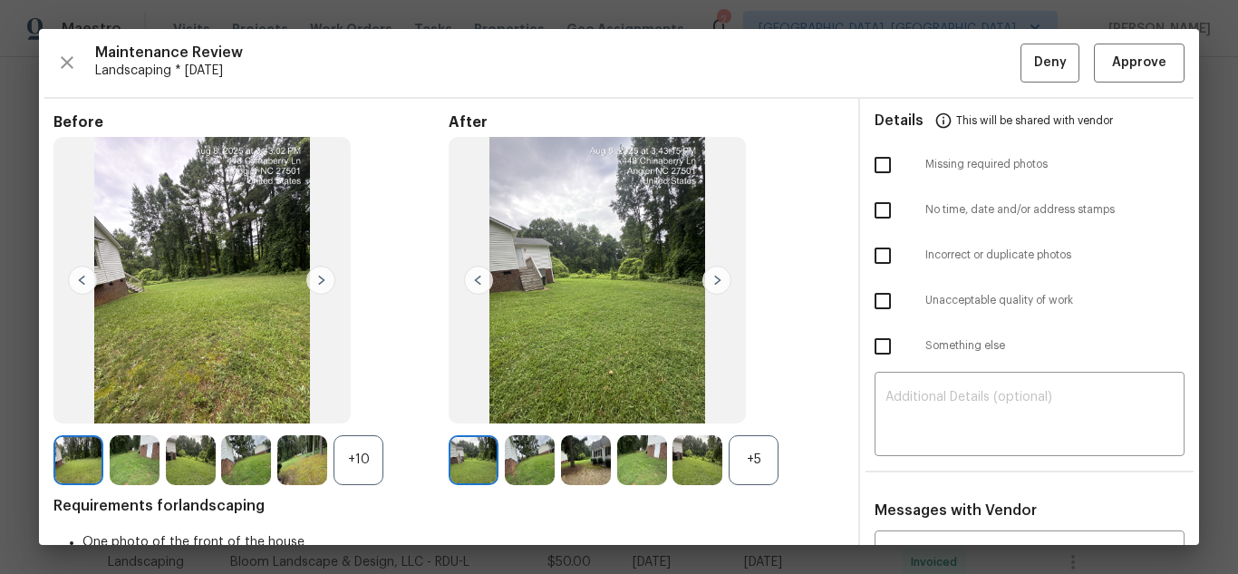
click at [1122, 43] on div "Maintenance Review Landscaping * Mon, Aug 04 Deny Approve Before +10 After +5 R…" at bounding box center [619, 287] width 1160 height 516
click at [1123, 52] on span "Approve" at bounding box center [1139, 63] width 54 height 23
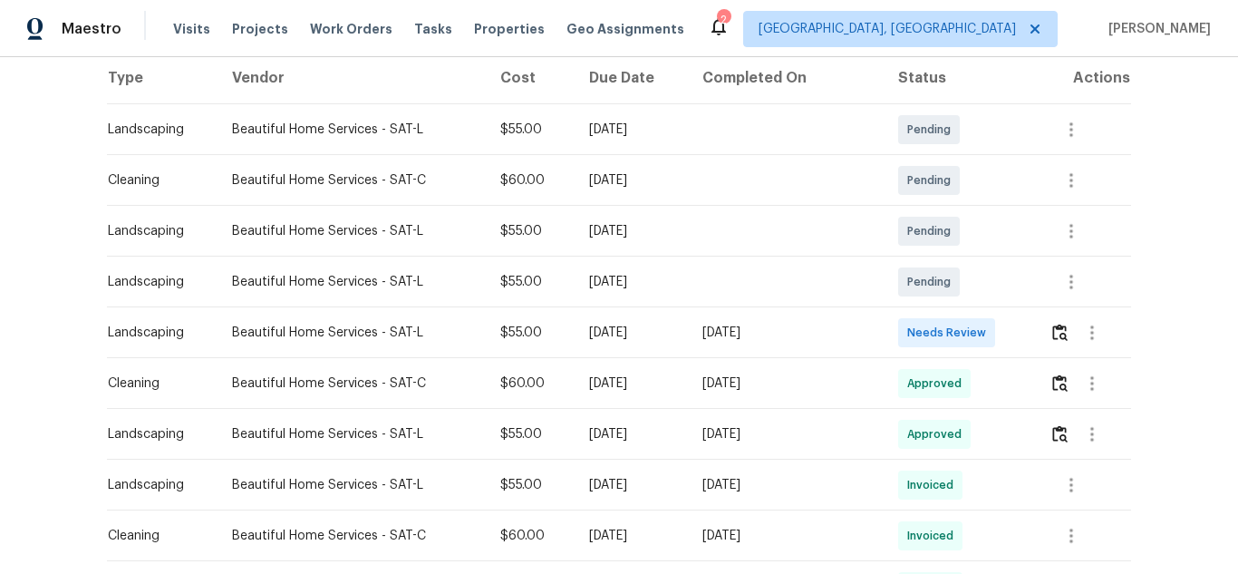
scroll to position [362, 0]
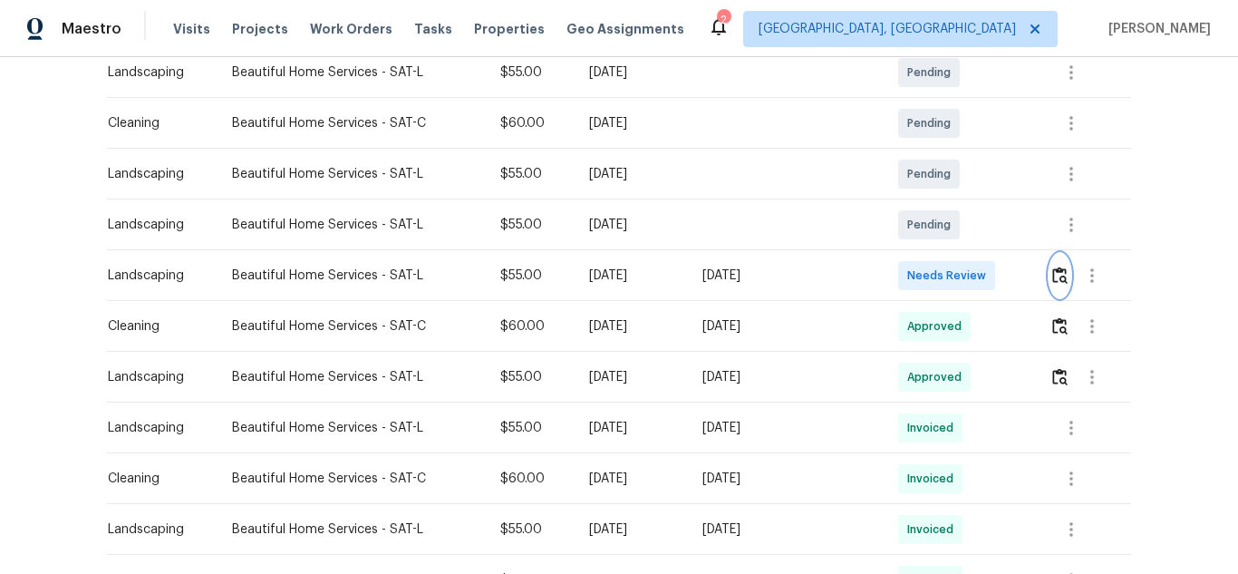
click at [1052, 266] on img "button" at bounding box center [1059, 274] width 15 height 17
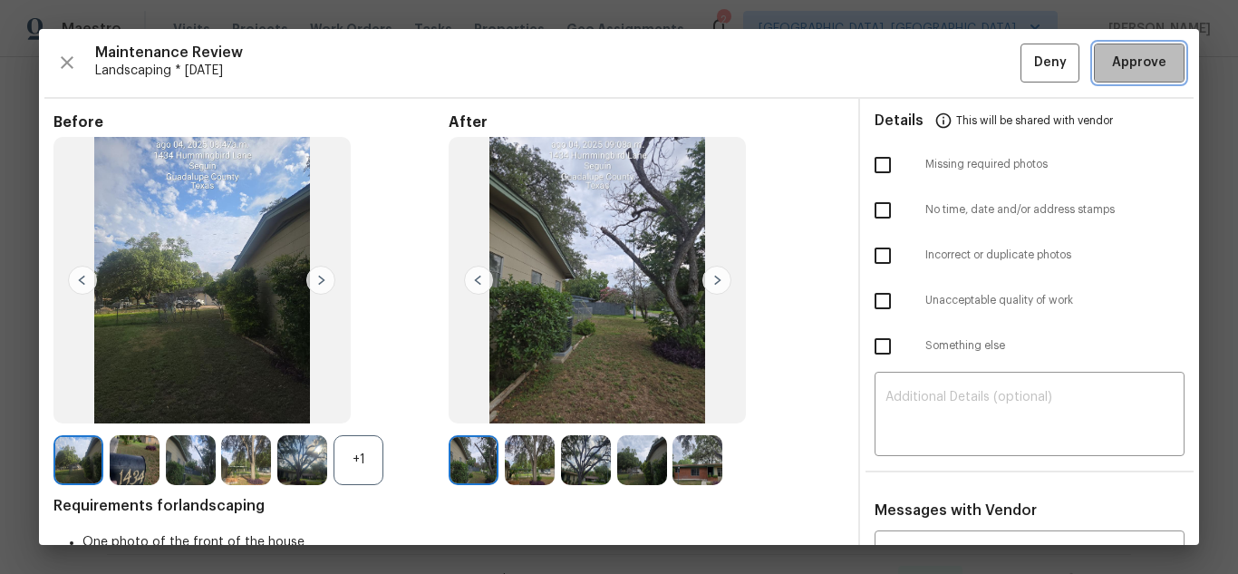
click at [1125, 53] on span "Approve" at bounding box center [1139, 63] width 54 height 23
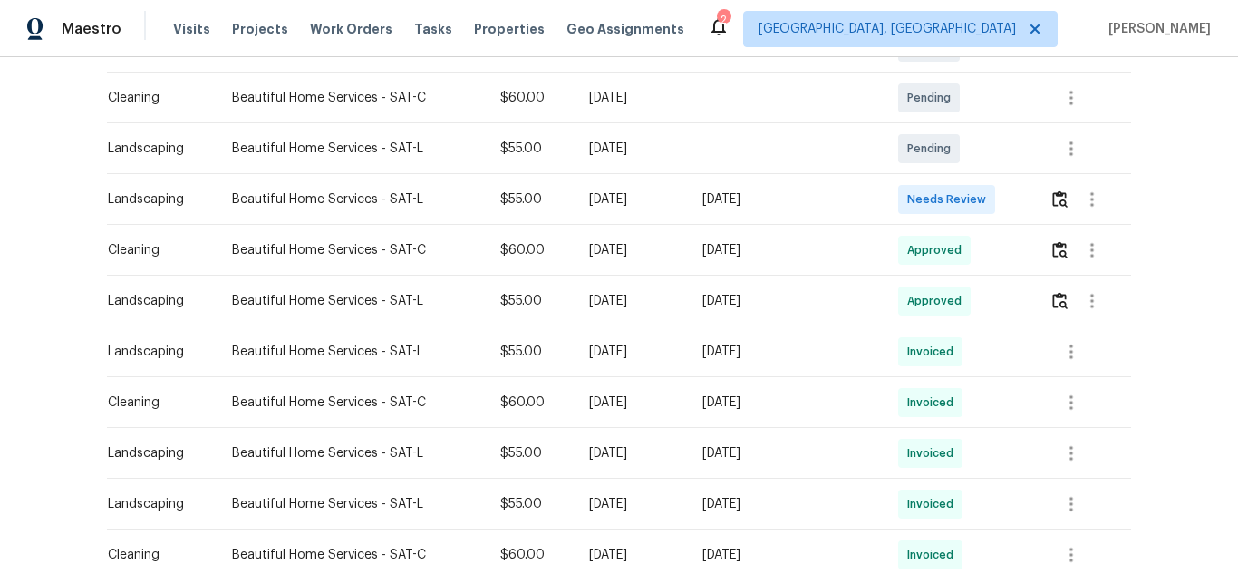
scroll to position [453, 0]
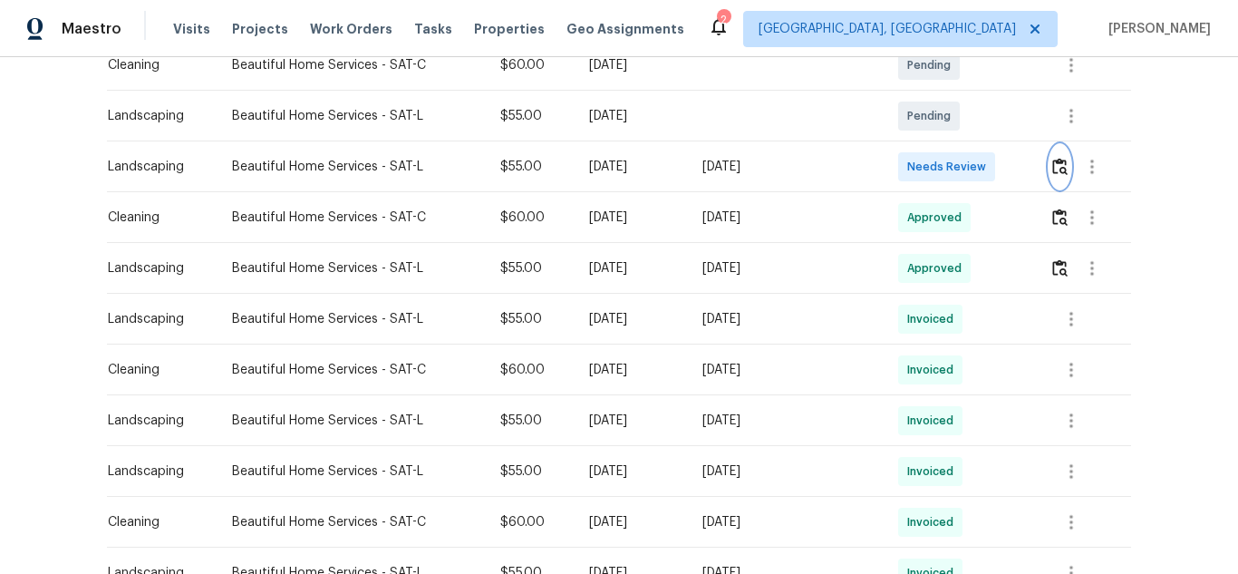
click at [1061, 175] on img "button" at bounding box center [1059, 166] width 15 height 17
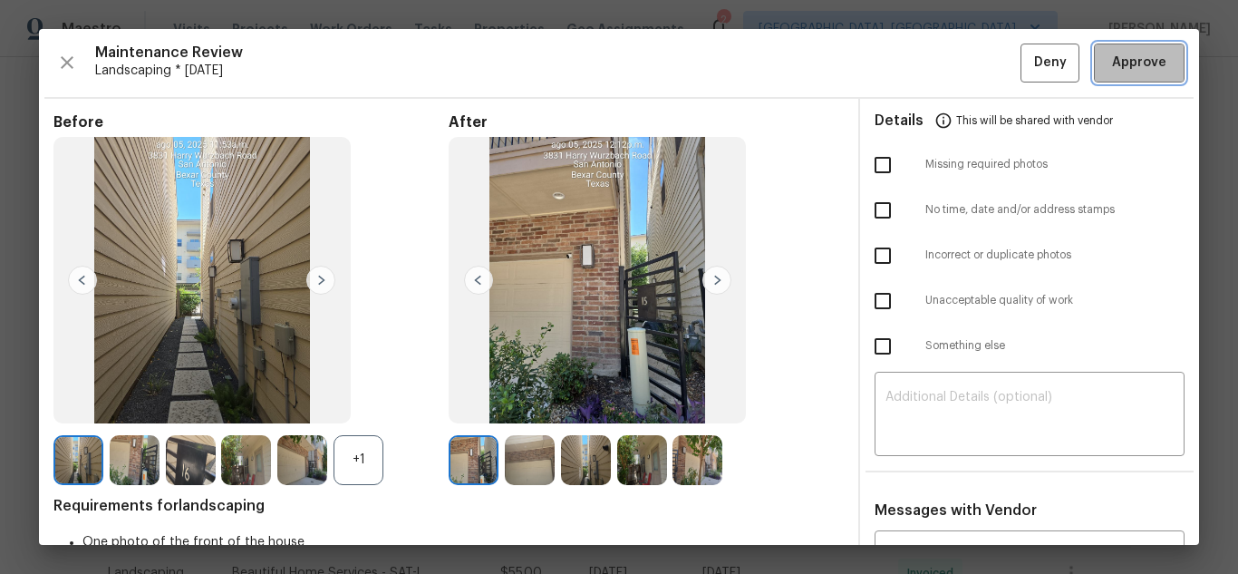
click at [1139, 66] on span "Approve" at bounding box center [1139, 63] width 54 height 23
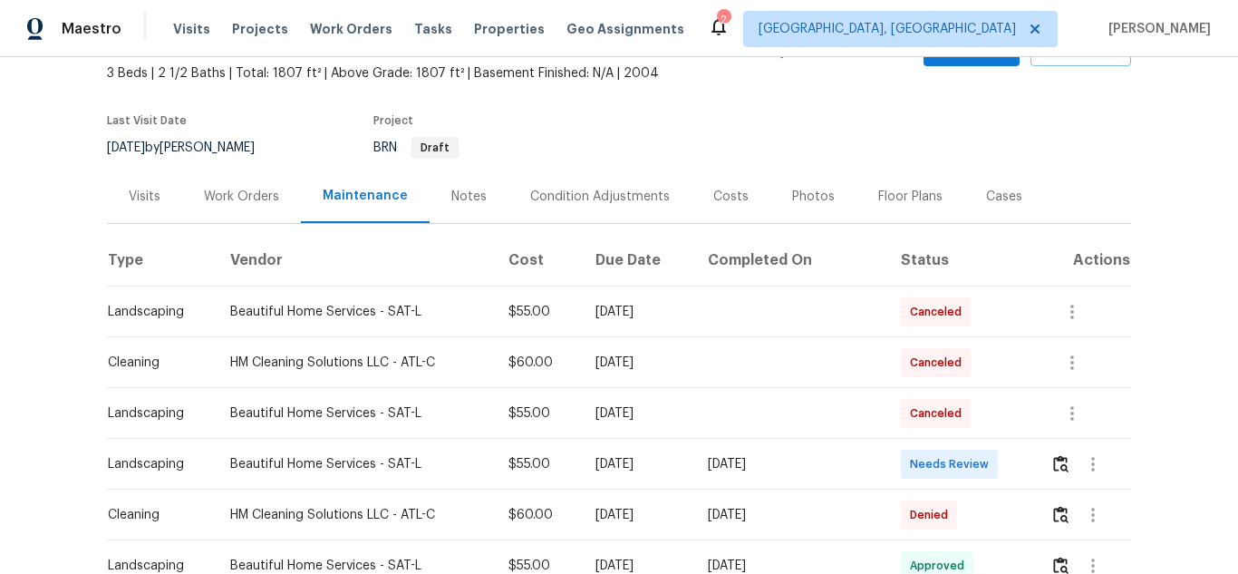
scroll to position [272, 0]
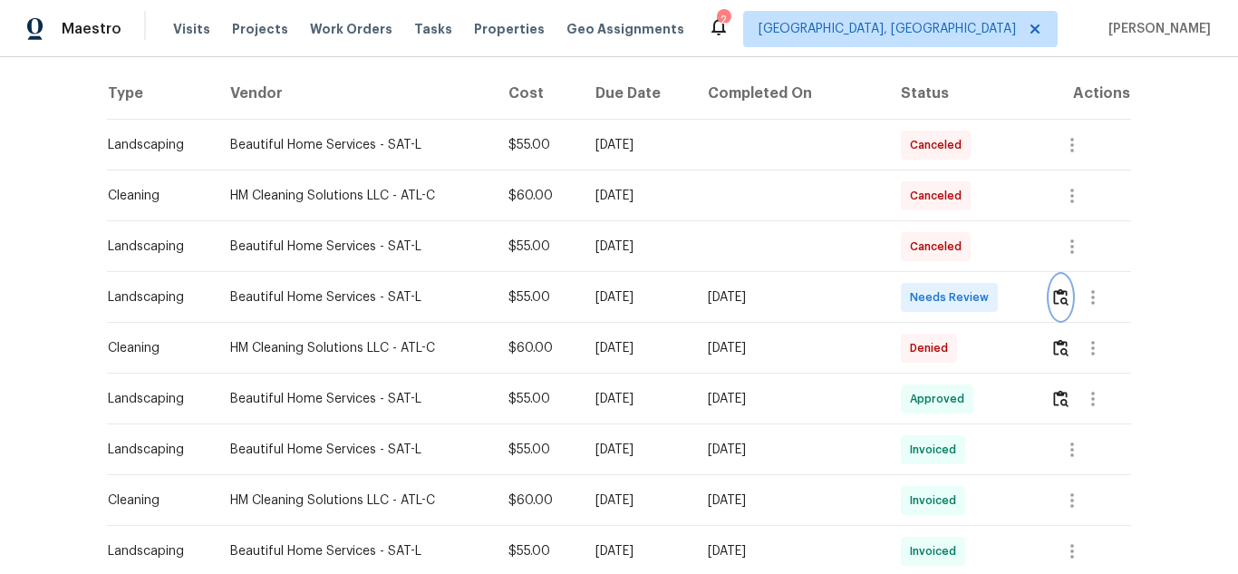
click at [1061, 299] on img "button" at bounding box center [1060, 296] width 15 height 17
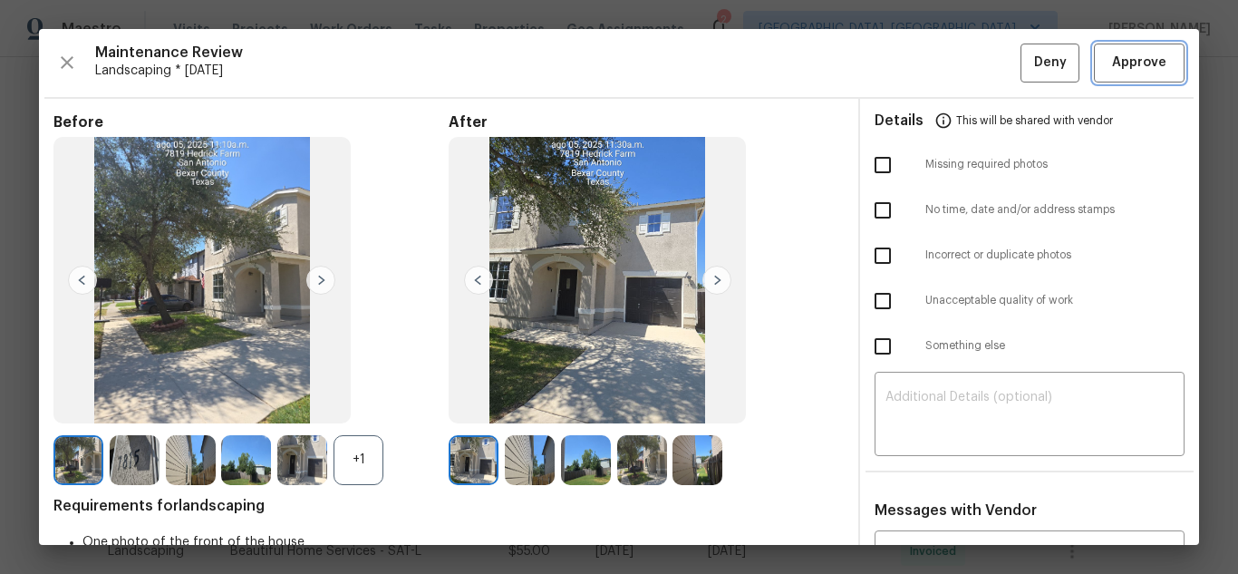
click at [1128, 63] on span "Approve" at bounding box center [1139, 63] width 54 height 23
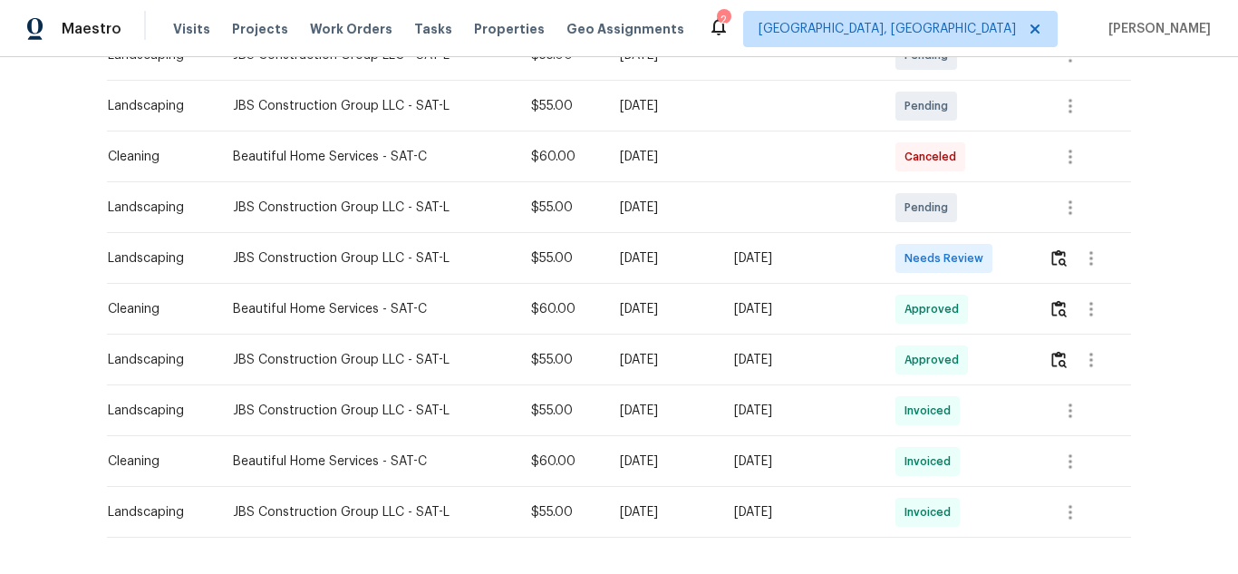
scroll to position [362, 0]
click at [1056, 259] on img "button" at bounding box center [1058, 256] width 15 height 17
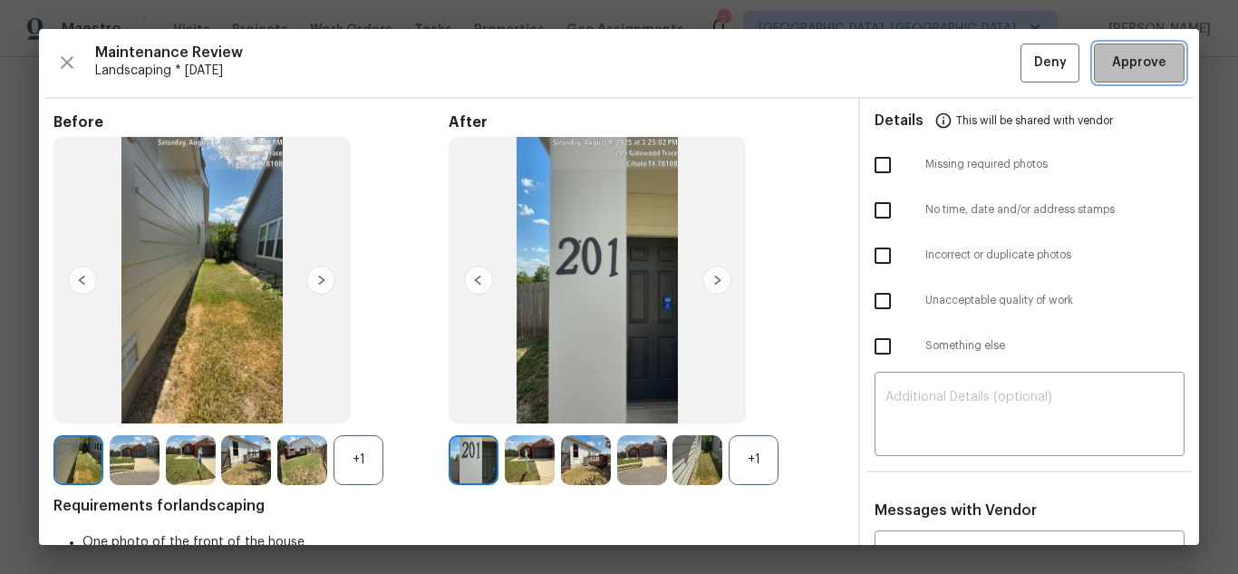
click at [1122, 64] on span "Approve" at bounding box center [1139, 63] width 54 height 23
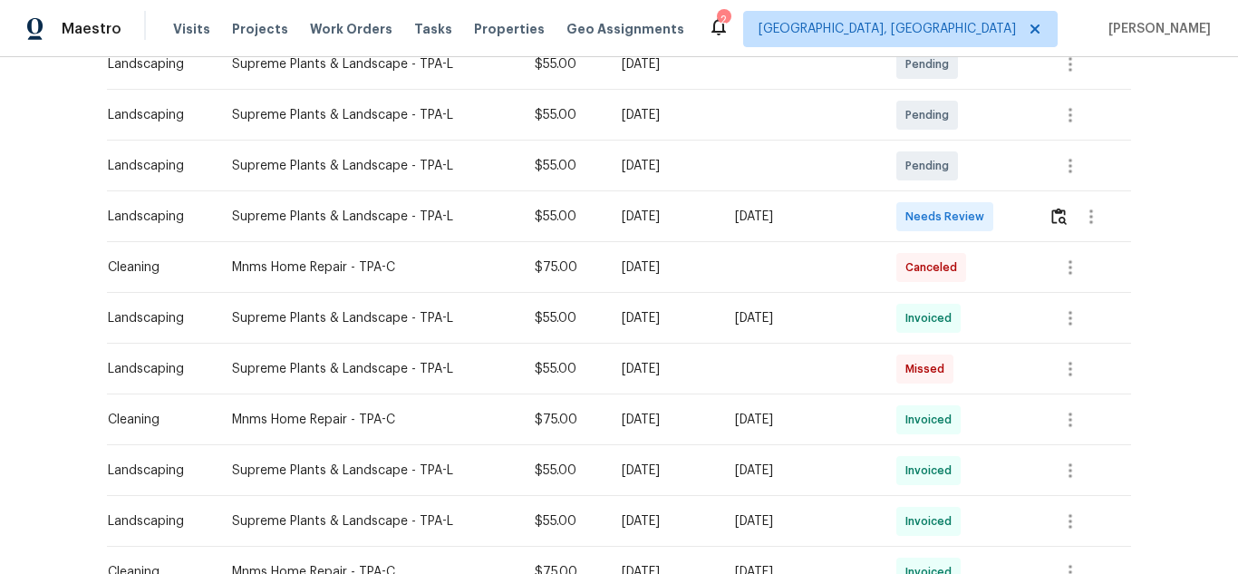
scroll to position [362, 0]
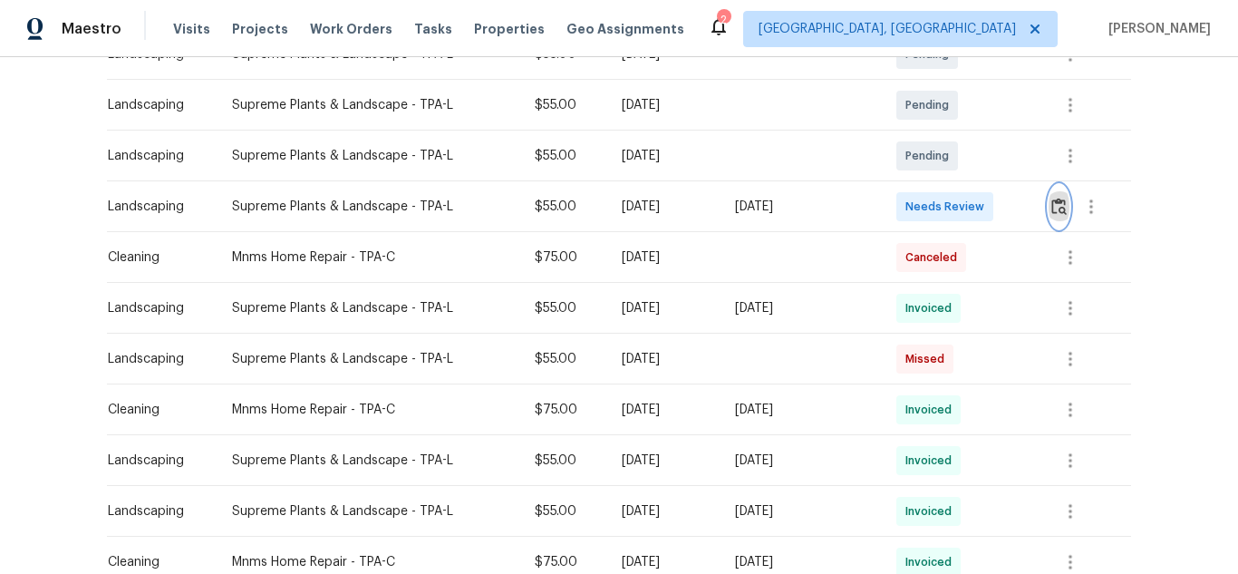
click at [1054, 207] on img "button" at bounding box center [1058, 206] width 15 height 17
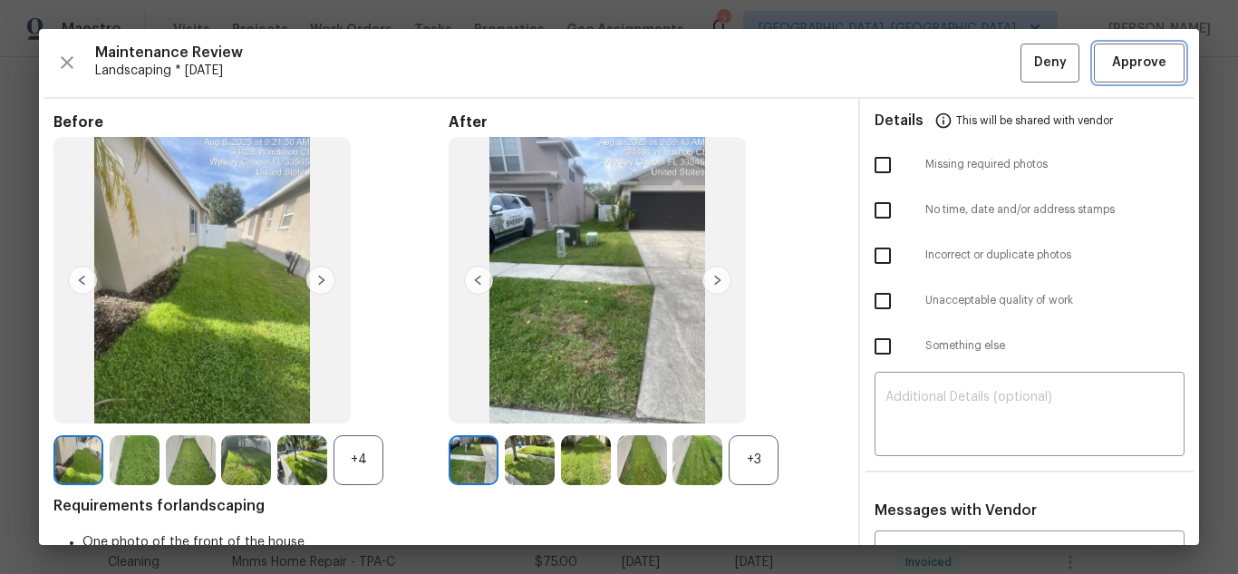
click at [1136, 62] on span "Approve" at bounding box center [1139, 63] width 54 height 23
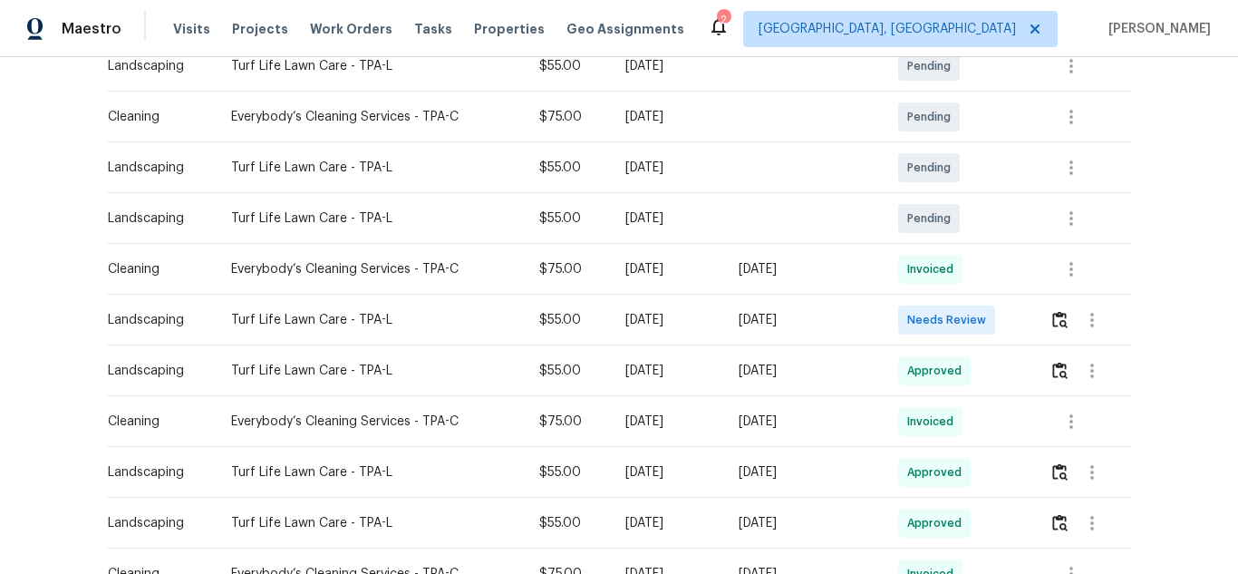
scroll to position [362, 0]
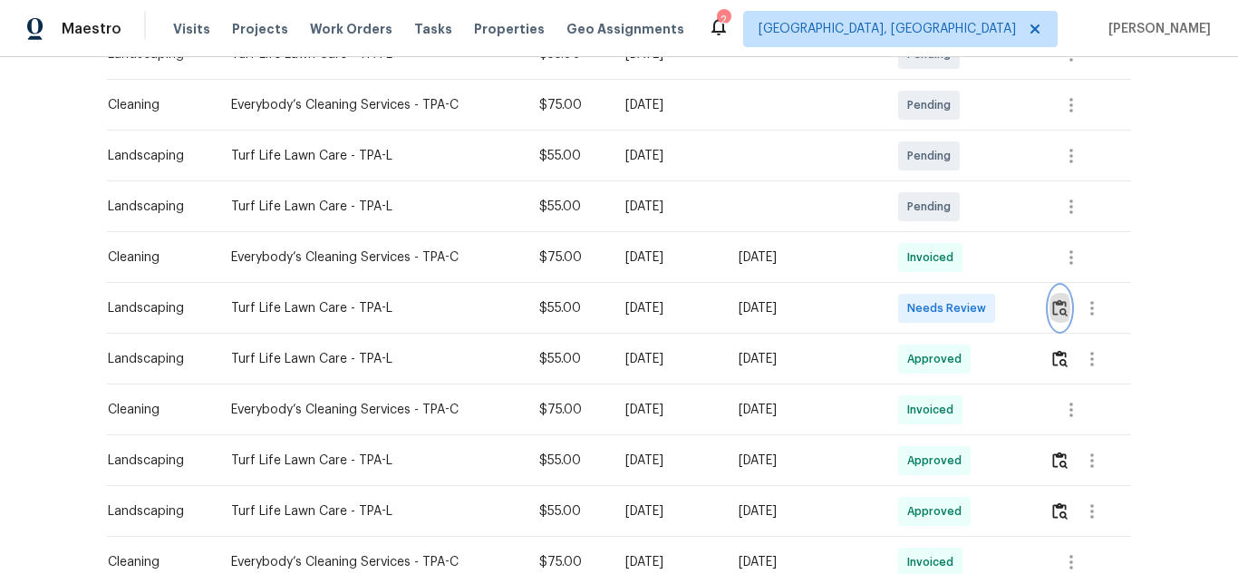
click at [1060, 306] on img "button" at bounding box center [1059, 307] width 15 height 17
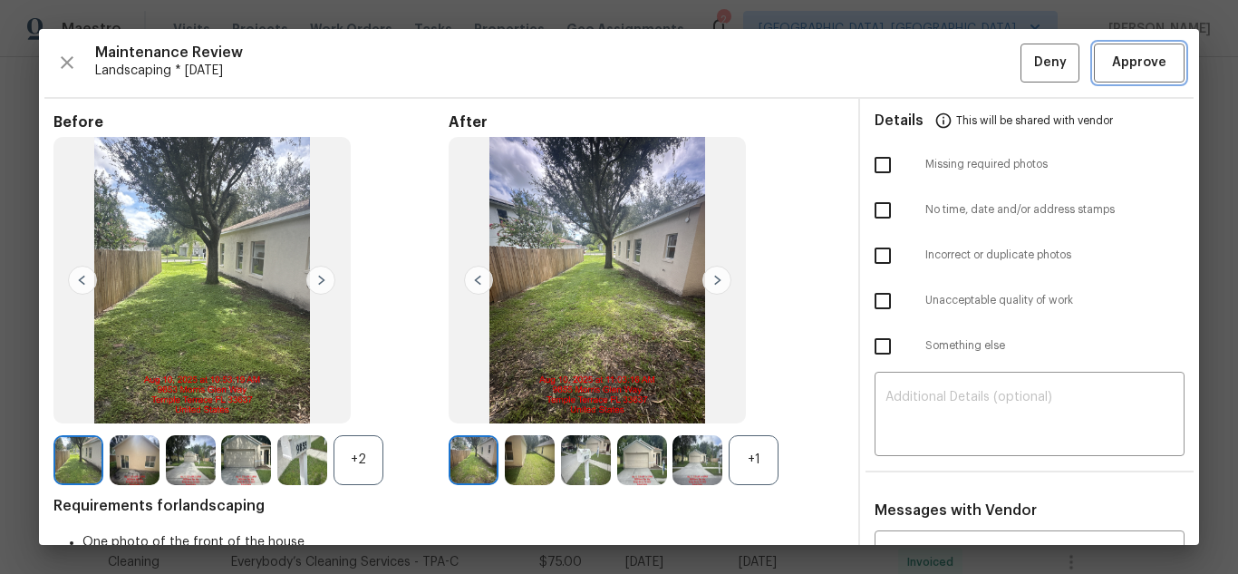
click at [1115, 62] on span "Approve" at bounding box center [1139, 63] width 54 height 23
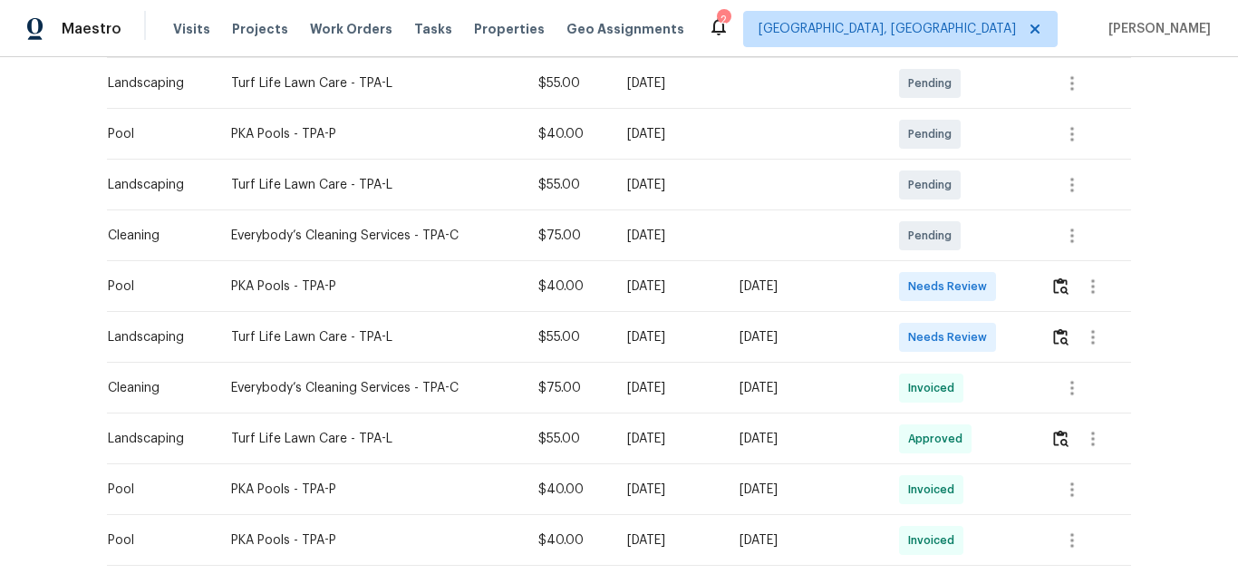
scroll to position [544, 0]
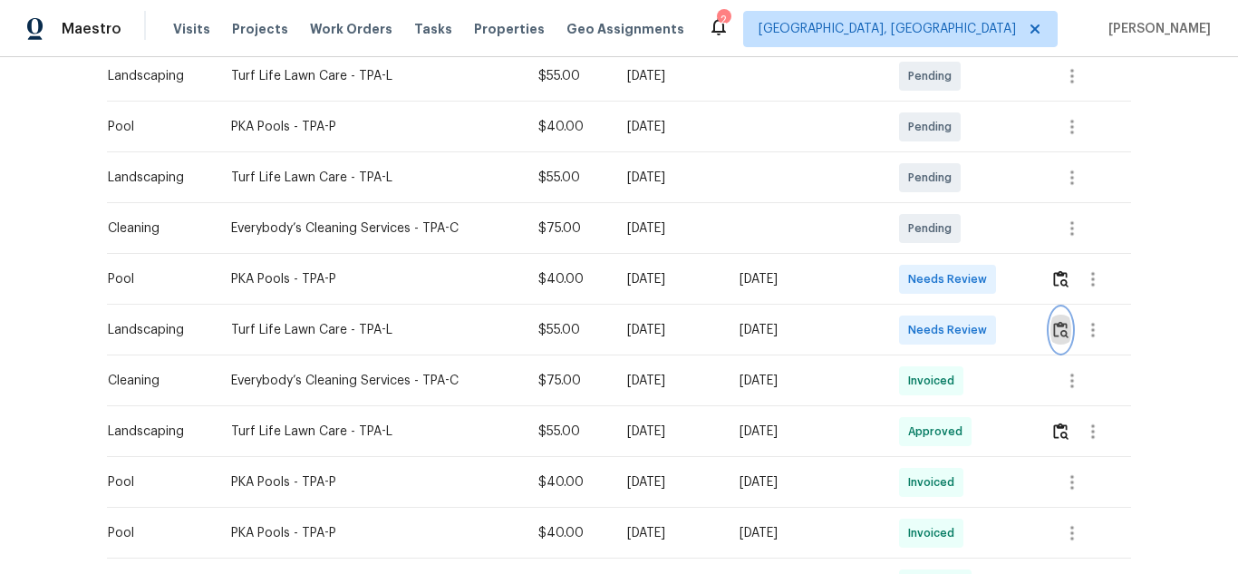
click at [1061, 335] on img "button" at bounding box center [1060, 329] width 15 height 17
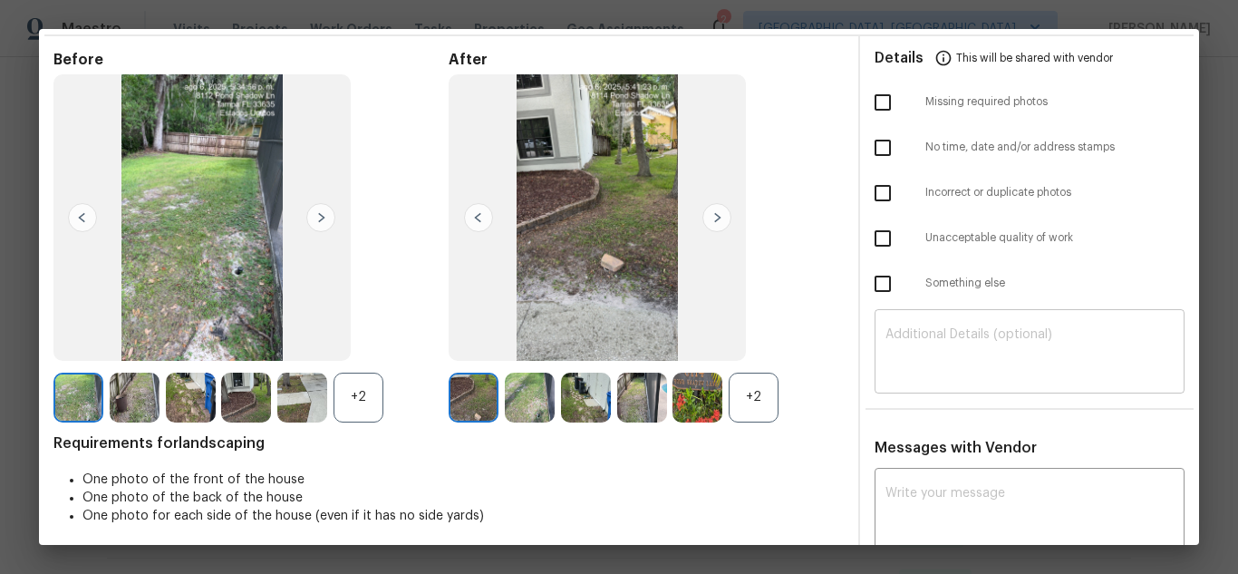
scroll to position [91, 0]
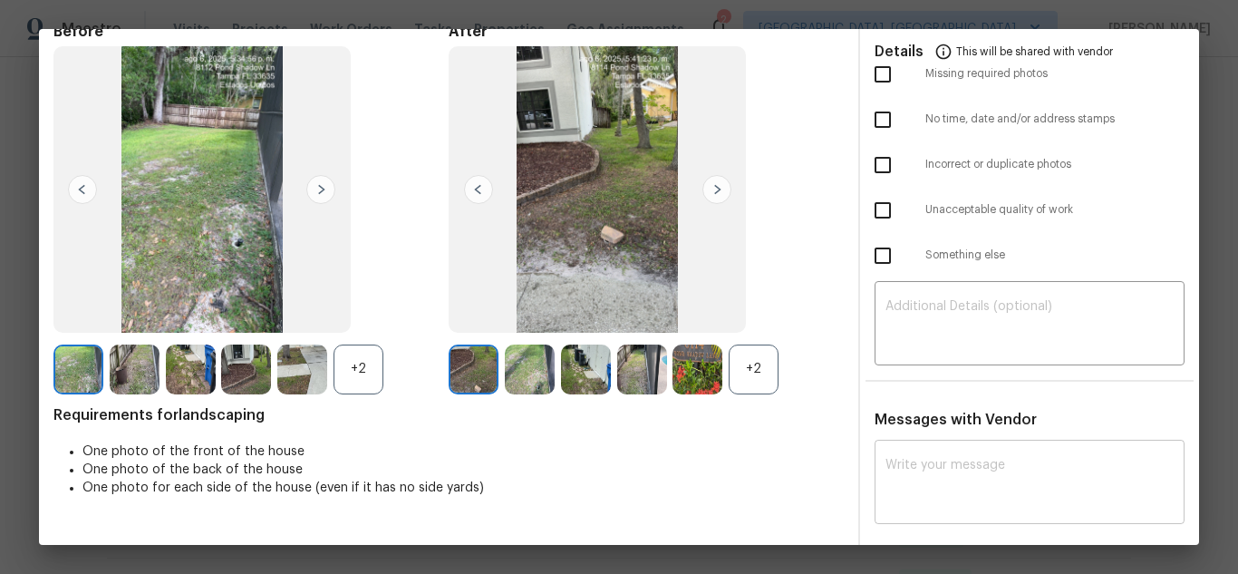
click at [961, 456] on div "x ​" at bounding box center [1029, 484] width 310 height 80
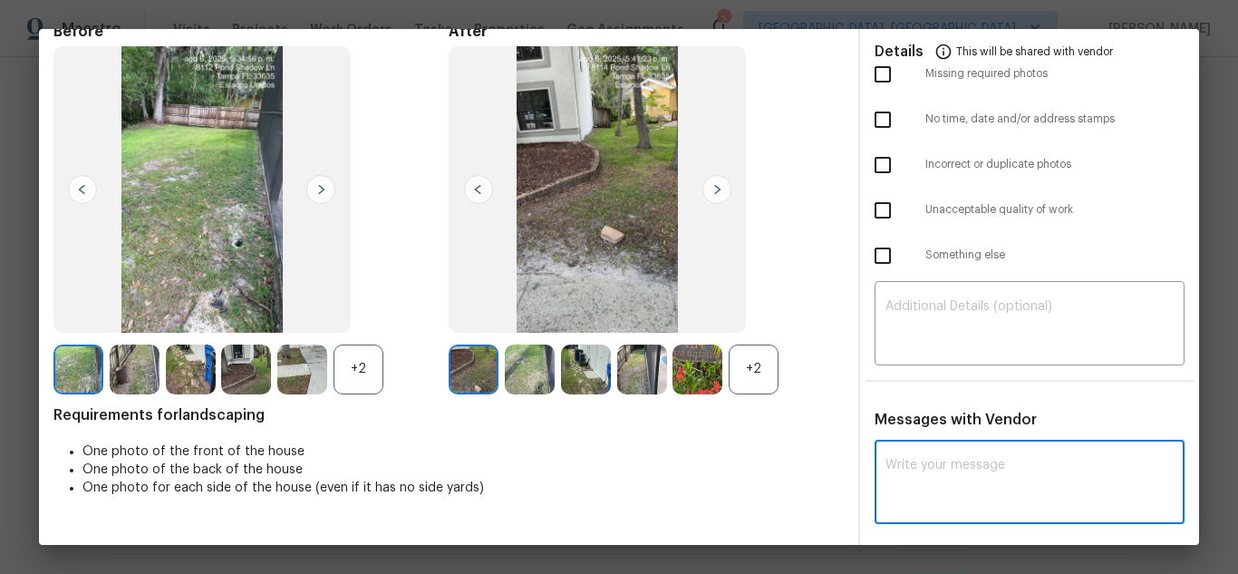
paste textarea "Maintenance Audit Team: Hello! Unfortunately, this landscaping visit completed …"
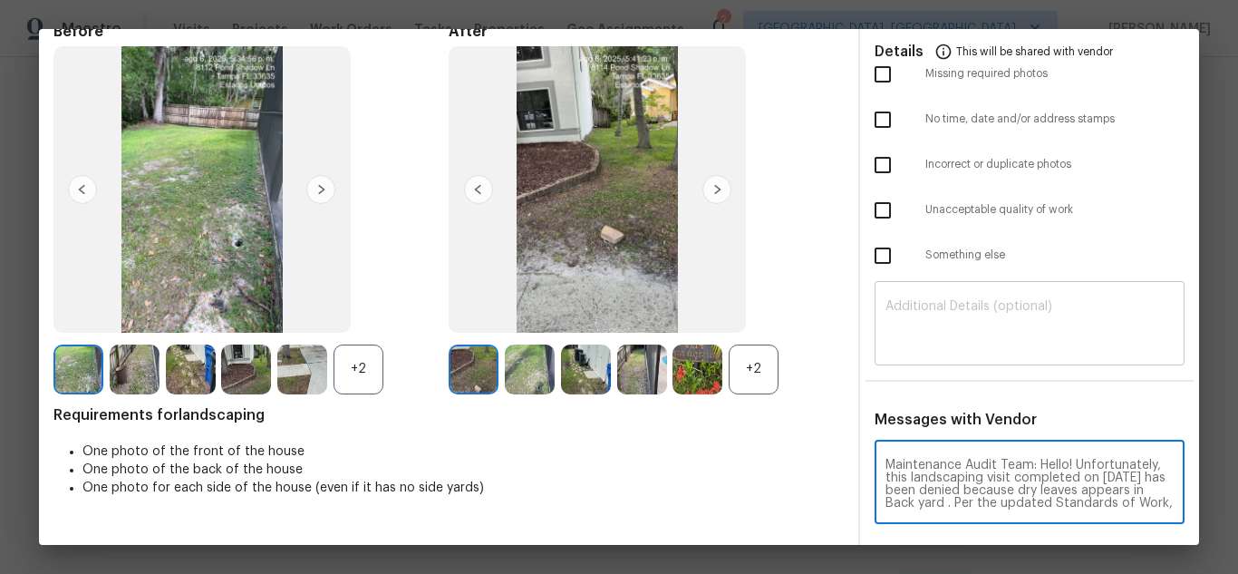
scroll to position [203, 0]
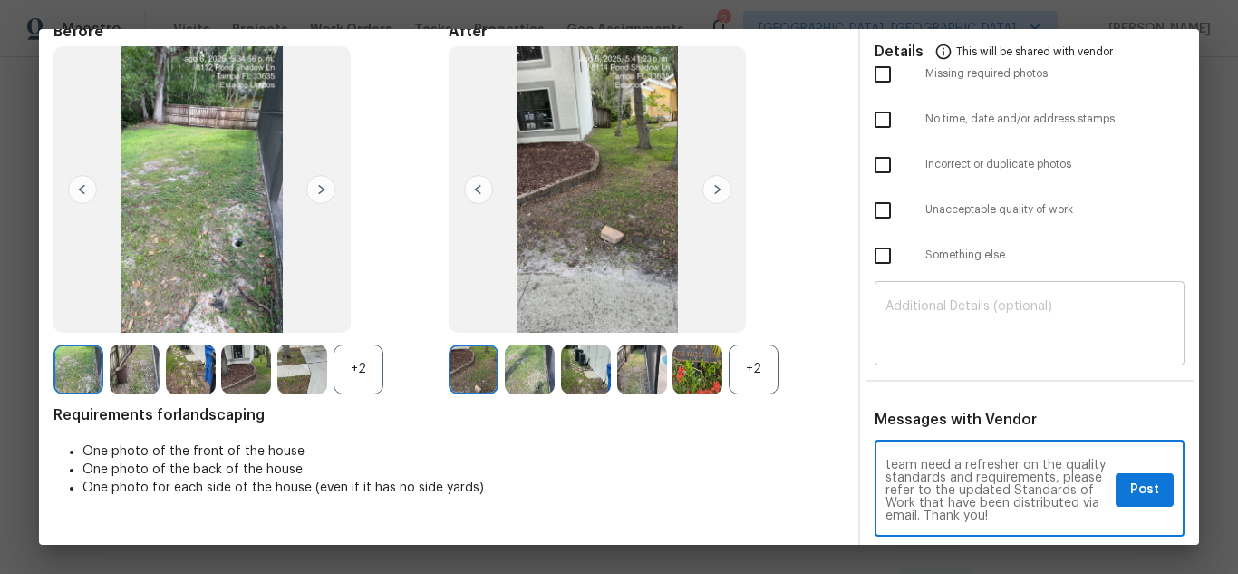
type textarea "Maintenance Audit Team: Hello! Unfortunately, this landscaping visit completed …"
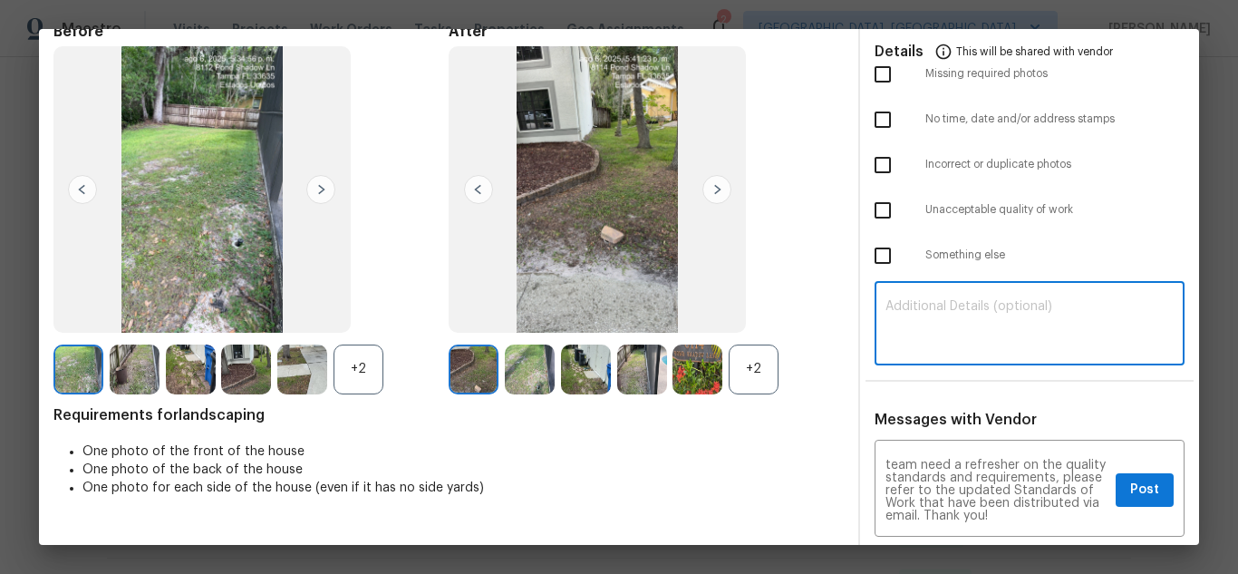
click at [957, 335] on textarea at bounding box center [1029, 325] width 288 height 51
paste textarea "Maintenance Audit Team: Hello! Unfortunately, this landscaping visit completed …"
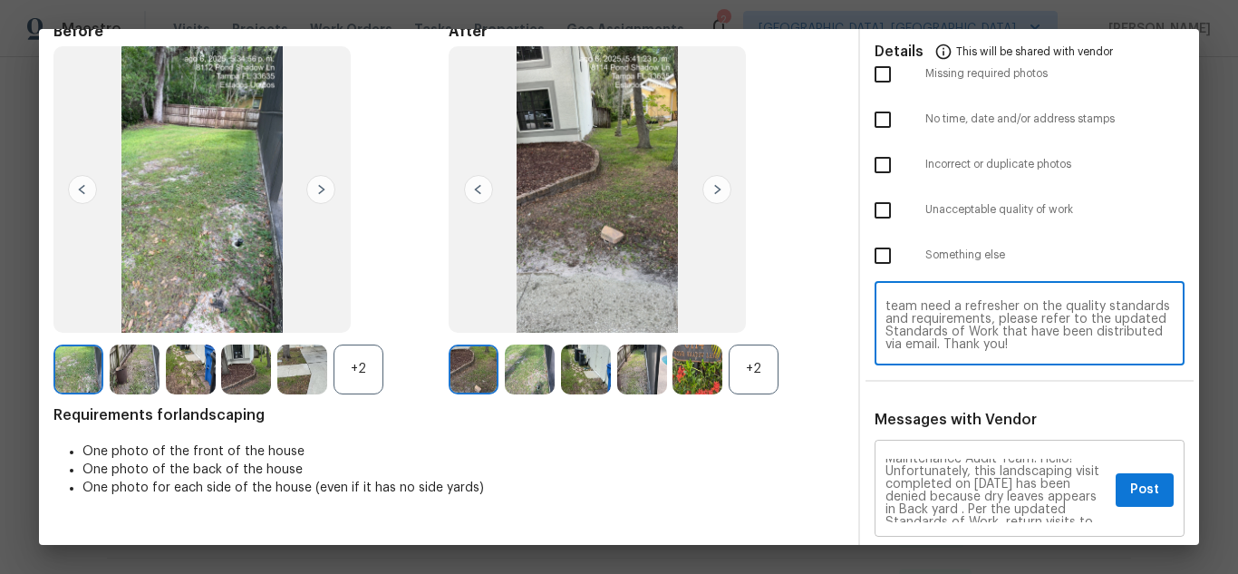
scroll to position [0, 0]
type textarea "Maintenance Audit Team: Hello! Unfortunately, this landscaping visit completed …"
click at [1133, 491] on span "Post" at bounding box center [1144, 489] width 29 height 23
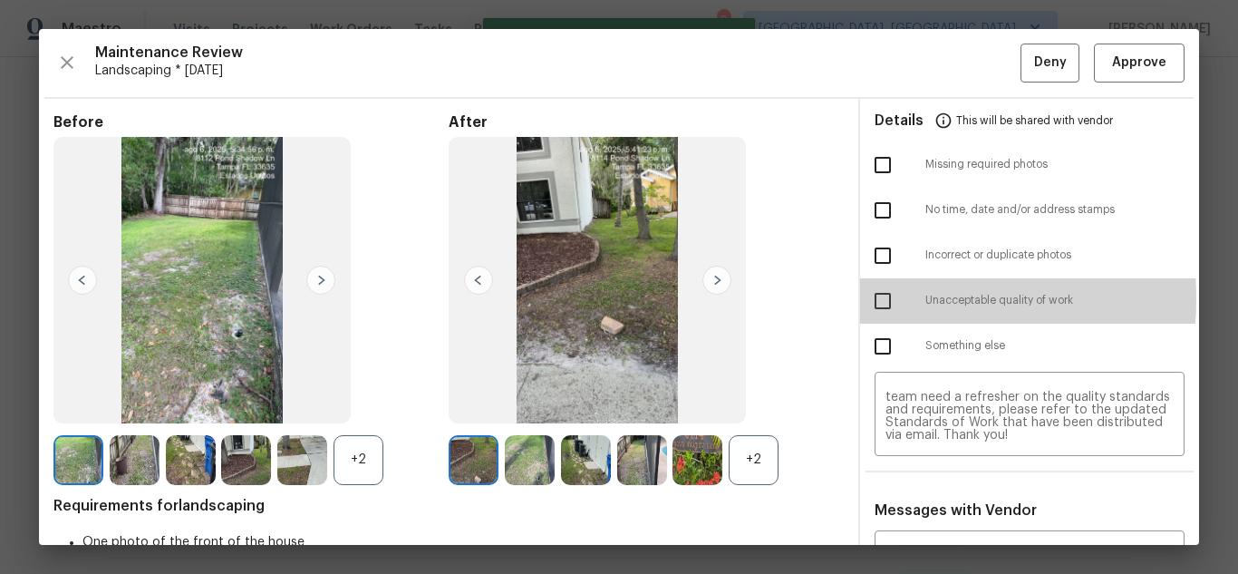
click at [874, 298] on input "checkbox" at bounding box center [883, 301] width 38 height 38
checkbox input "true"
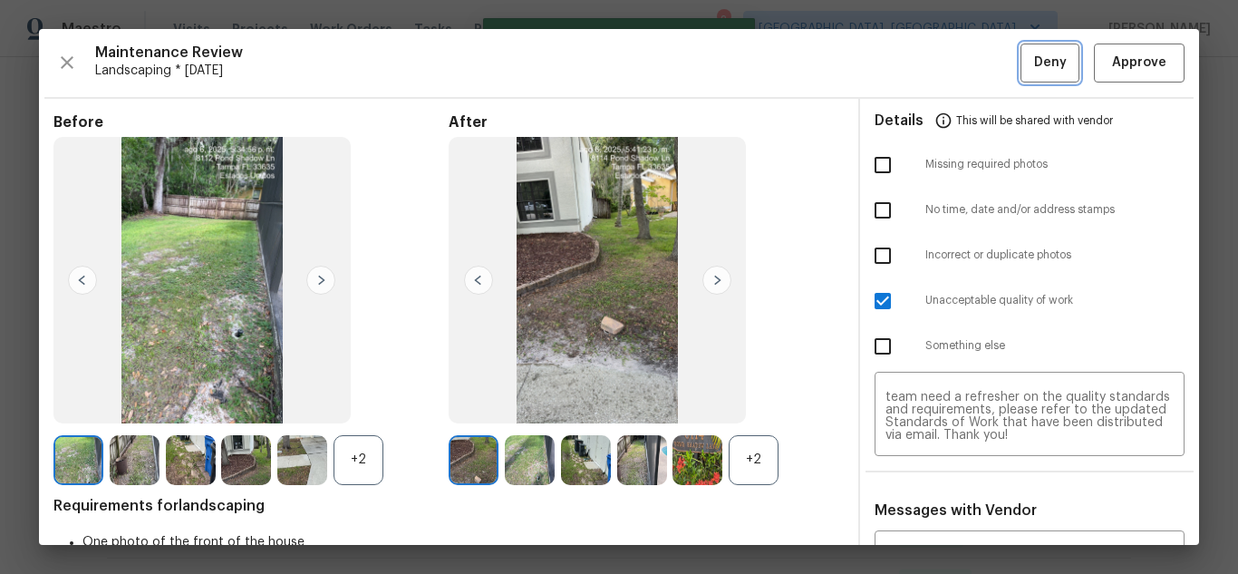
click at [1038, 71] on span "Deny" at bounding box center [1050, 63] width 33 height 23
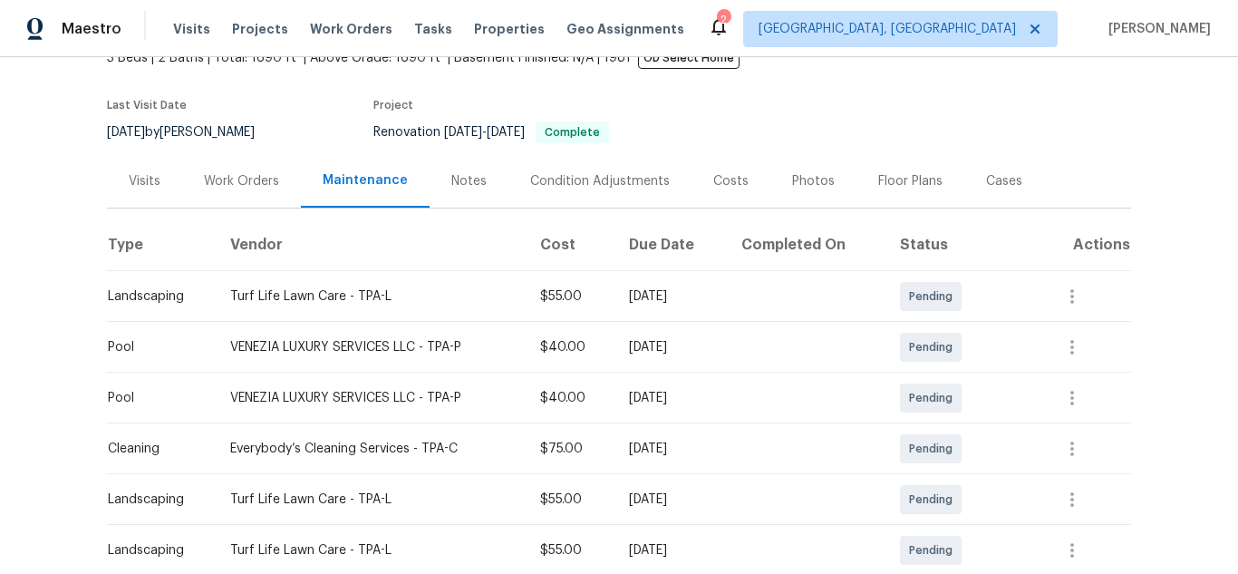
scroll to position [362, 0]
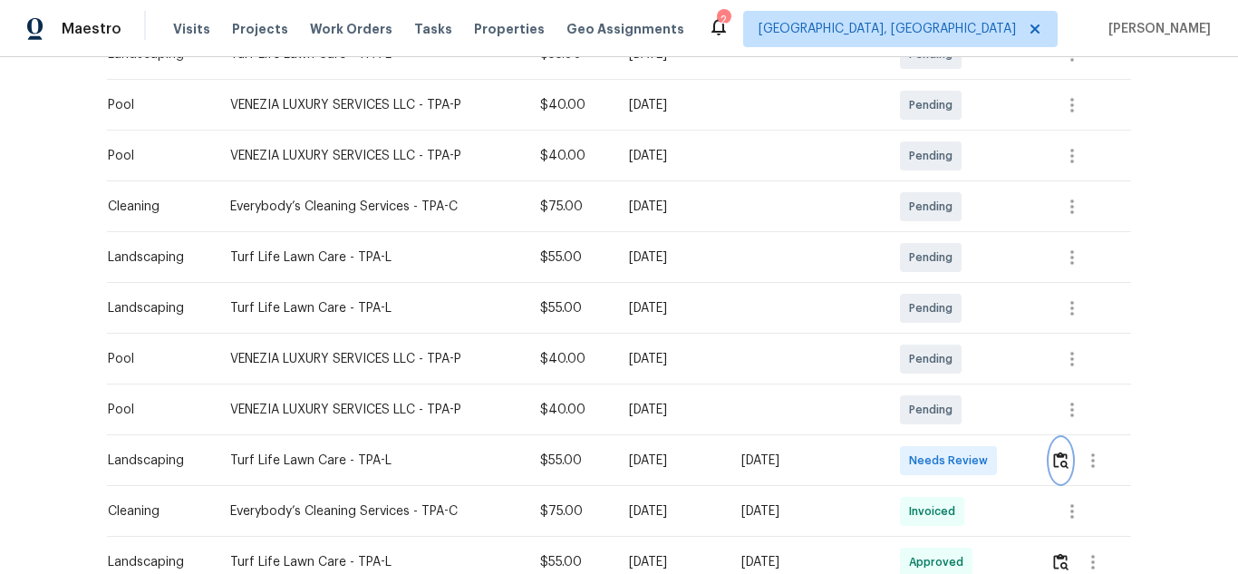
click at [1058, 462] on img "button" at bounding box center [1060, 459] width 15 height 17
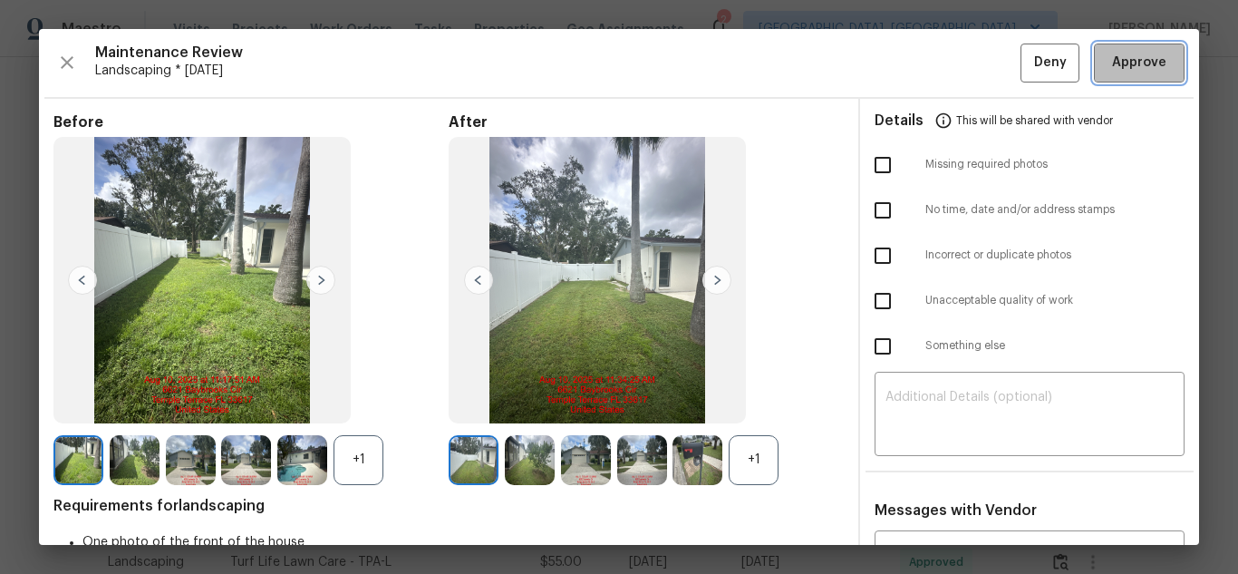
click at [1113, 54] on span "Approve" at bounding box center [1139, 63] width 54 height 23
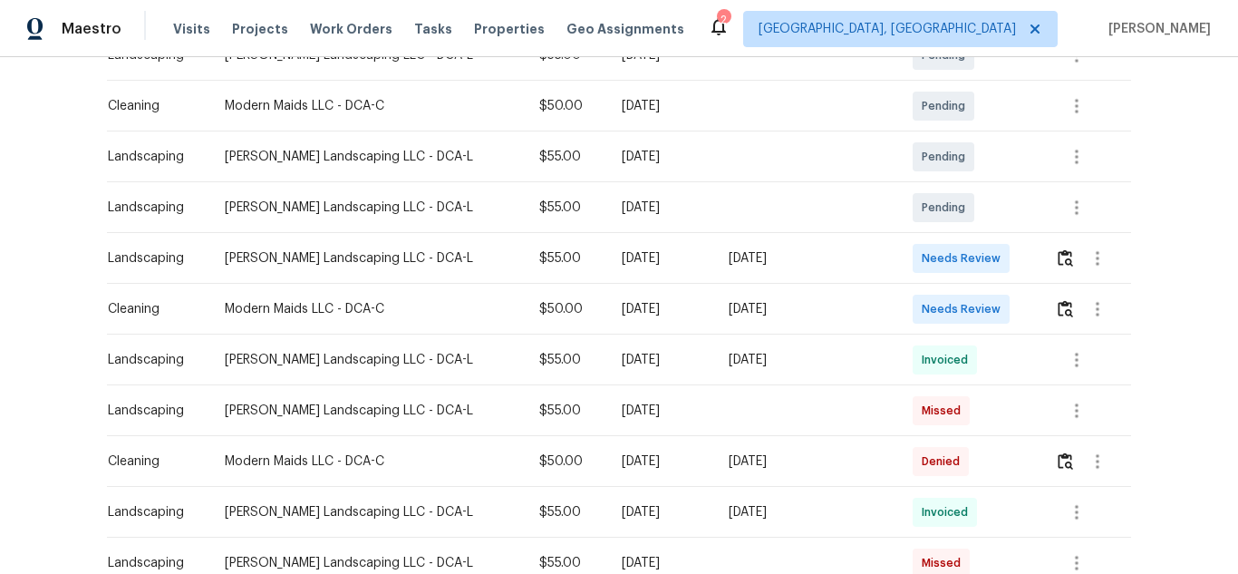
scroll to position [362, 0]
click at [1057, 255] on img "button" at bounding box center [1064, 256] width 15 height 17
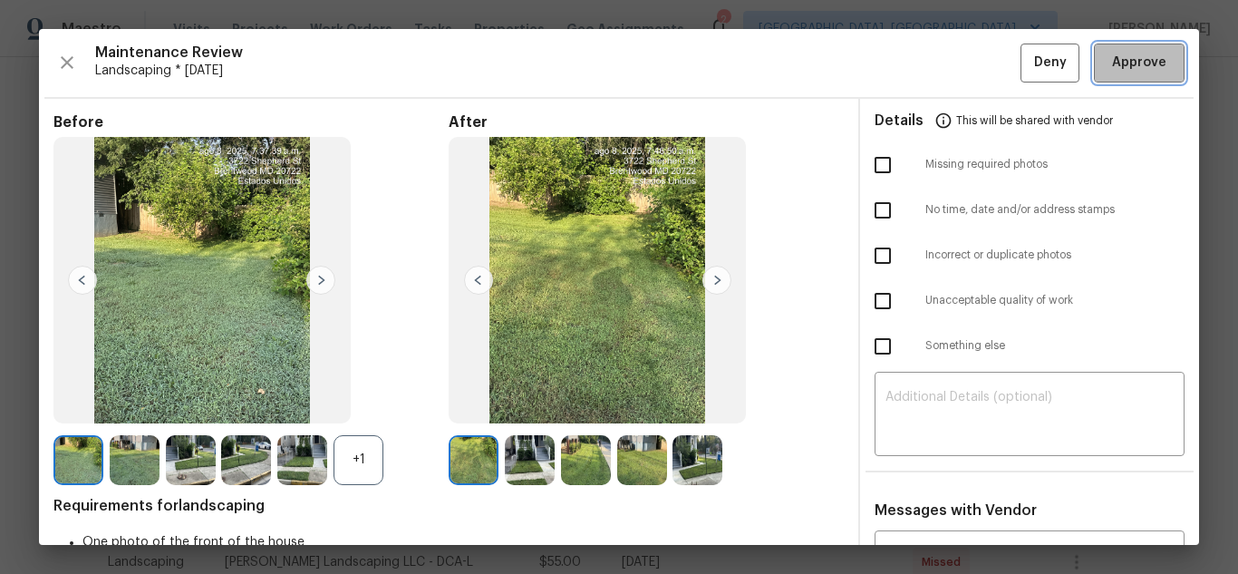
click at [1123, 56] on span "Approve" at bounding box center [1139, 63] width 54 height 23
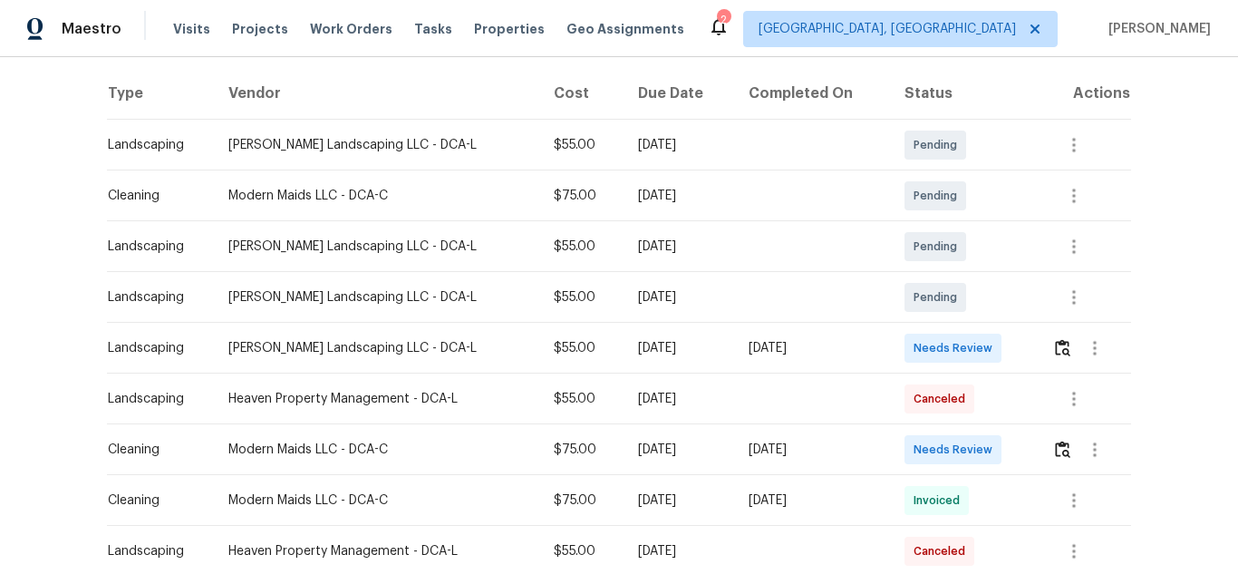
scroll to position [362, 0]
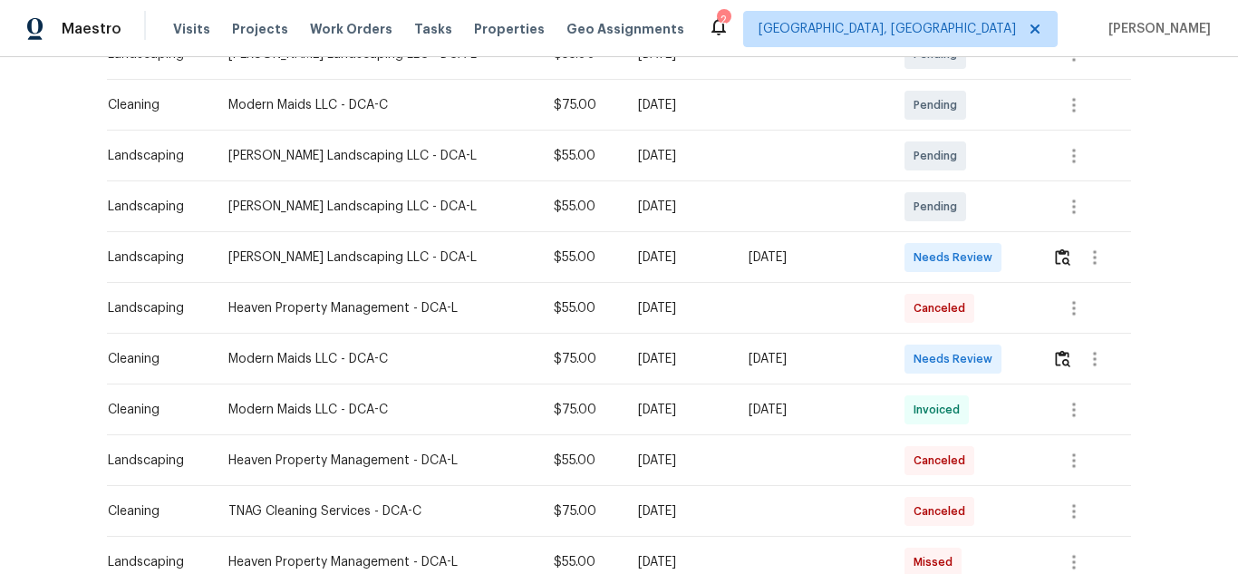
drag, startPoint x: 136, startPoint y: 258, endPoint x: 874, endPoint y: 273, distance: 738.7
click at [874, 273] on tr "Landscaping Ruiz Landscaping LLC - DCA-L $55.00 Mon, Aug 04 2025 Sun, Aug 10 20…" at bounding box center [619, 257] width 1024 height 51
click at [1055, 263] on img "button" at bounding box center [1062, 256] width 15 height 17
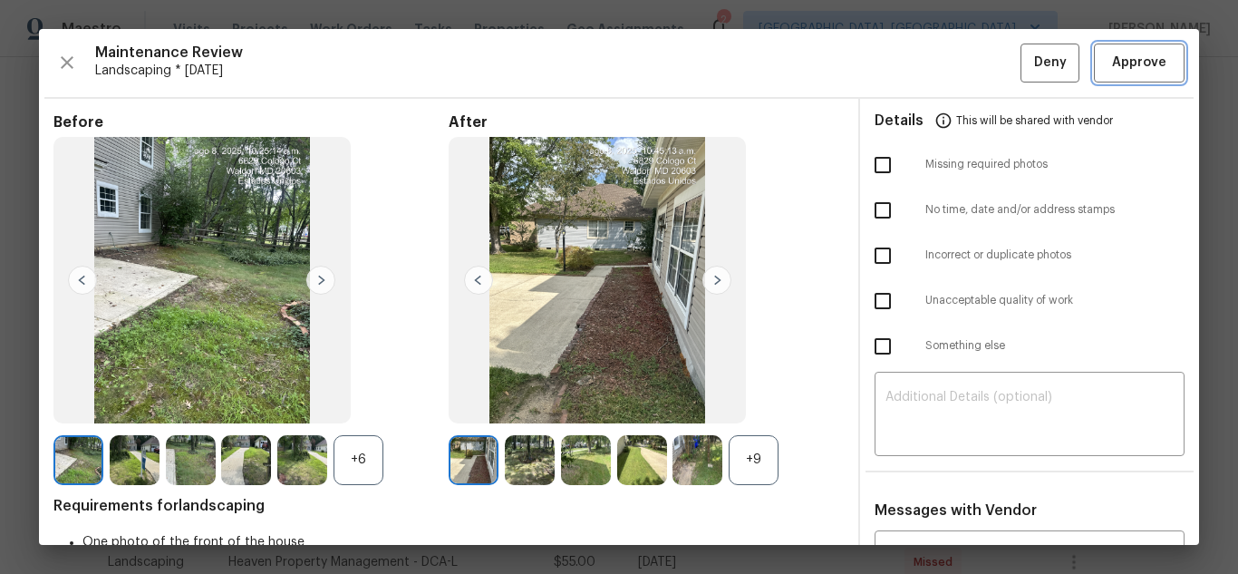
click at [1131, 76] on button "Approve" at bounding box center [1139, 62] width 91 height 39
